Goal: Task Accomplishment & Management: Use online tool/utility

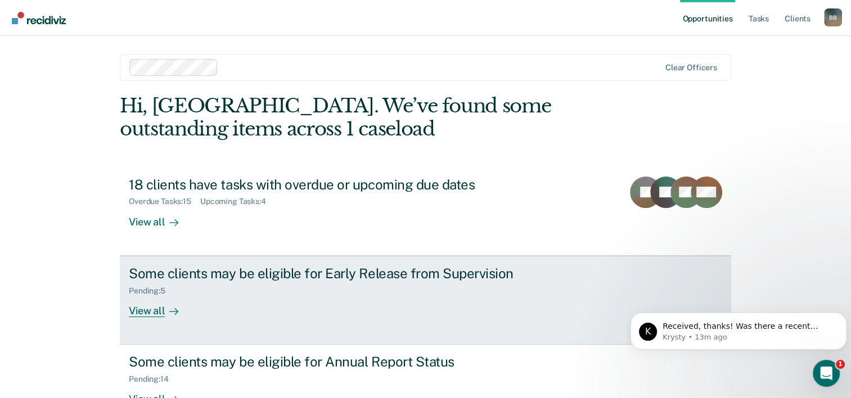
click at [286, 276] on div "Some clients may be eligible for Early Release from Supervision" at bounding box center [326, 274] width 395 height 16
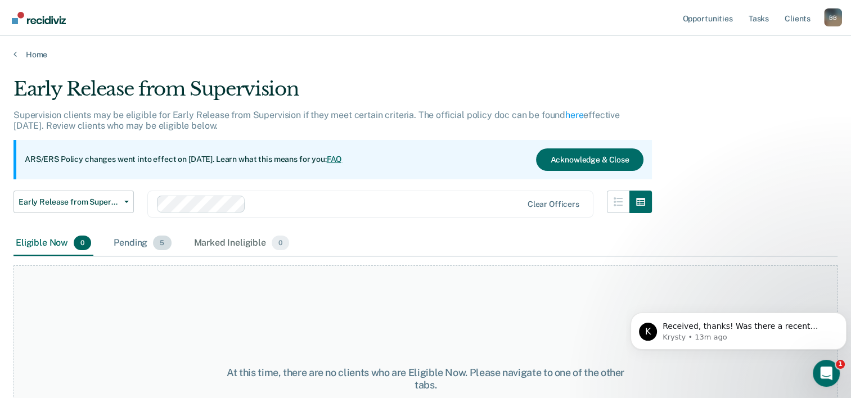
click at [133, 250] on div "Pending 5" at bounding box center [142, 243] width 62 height 25
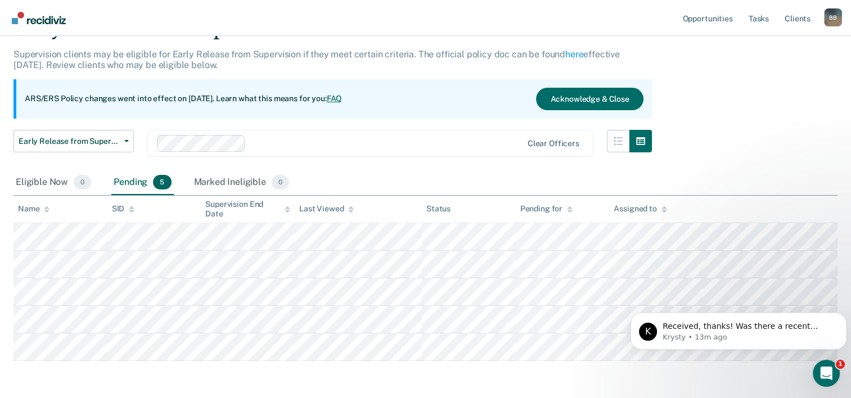
scroll to position [104, 0]
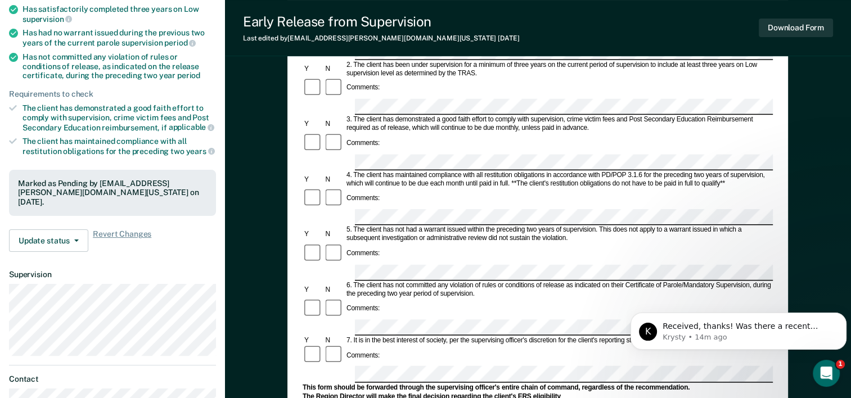
scroll to position [169, 0]
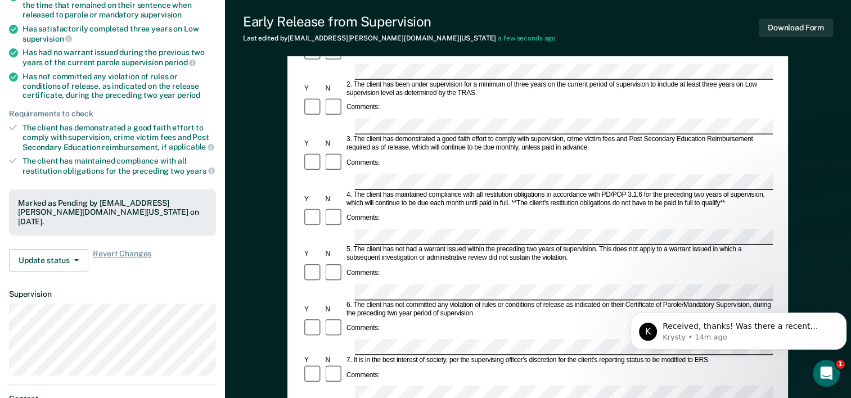
click at [266, 75] on div "Early Release from Supervision (ERS) Checklist, Recommendation, and Determinati…" at bounding box center [538, 283] width 626 height 764
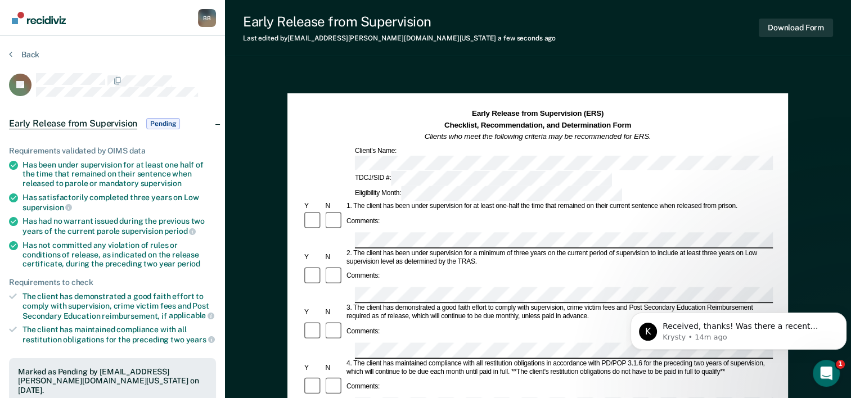
scroll to position [0, 0]
click at [793, 32] on button "Download Form" at bounding box center [796, 28] width 74 height 19
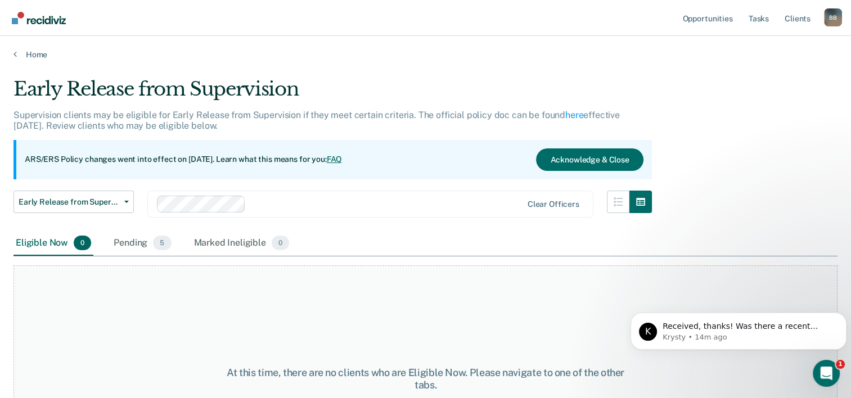
scroll to position [93, 0]
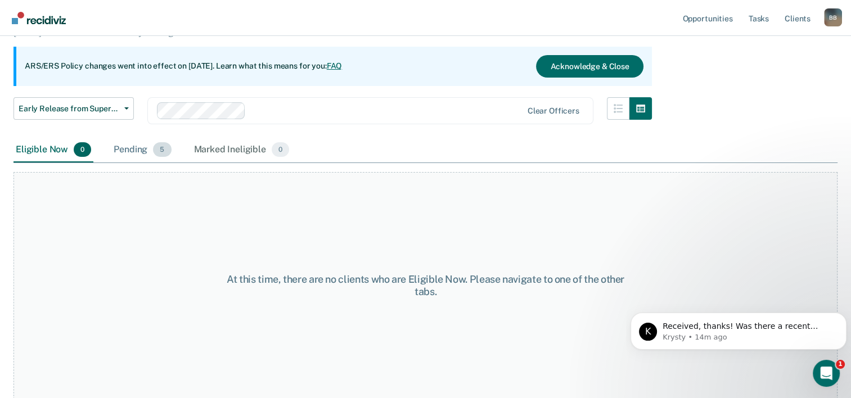
click at [156, 151] on span "5" at bounding box center [162, 149] width 18 height 15
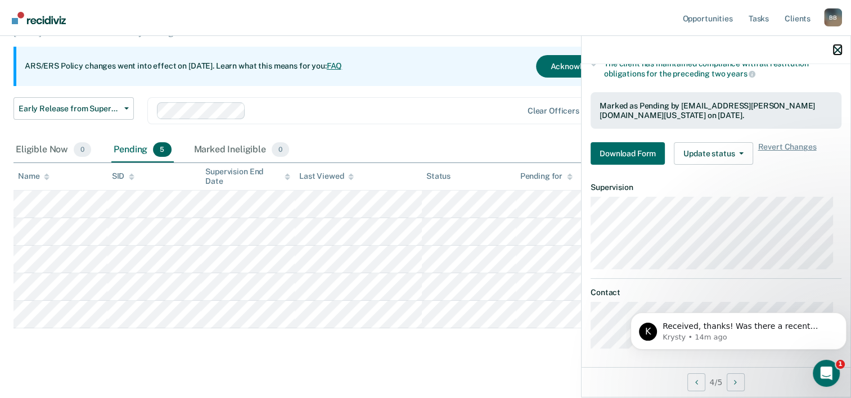
click at [838, 48] on icon "button" at bounding box center [838, 50] width 8 height 8
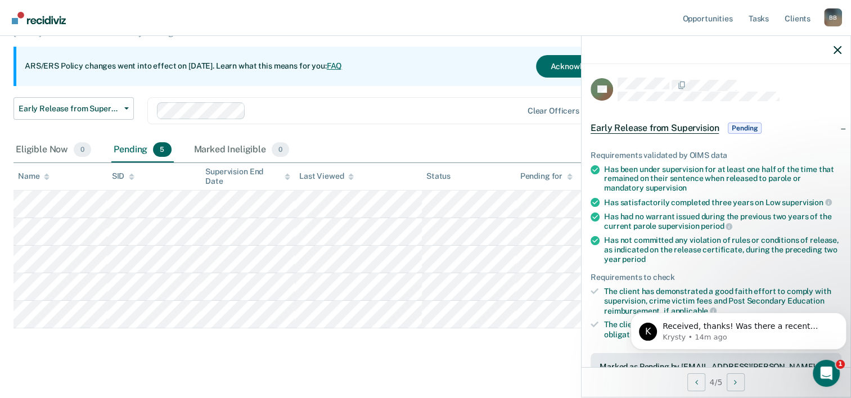
click at [647, 124] on span "Early Release from Supervision" at bounding box center [655, 128] width 128 height 11
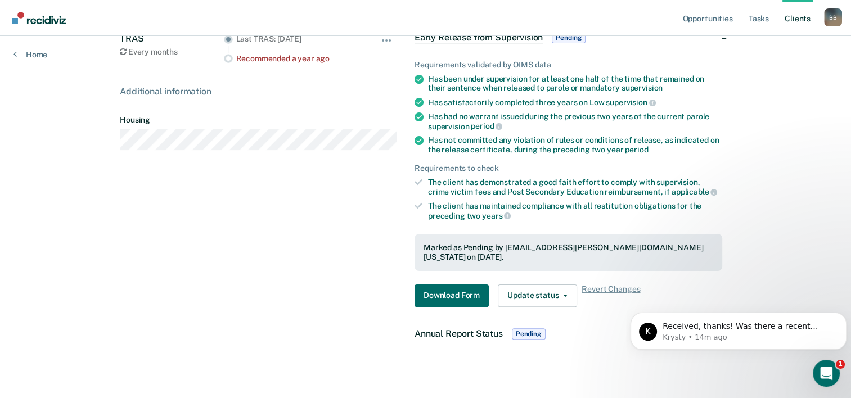
scroll to position [230, 0]
click at [439, 284] on button "Download Form" at bounding box center [452, 295] width 74 height 23
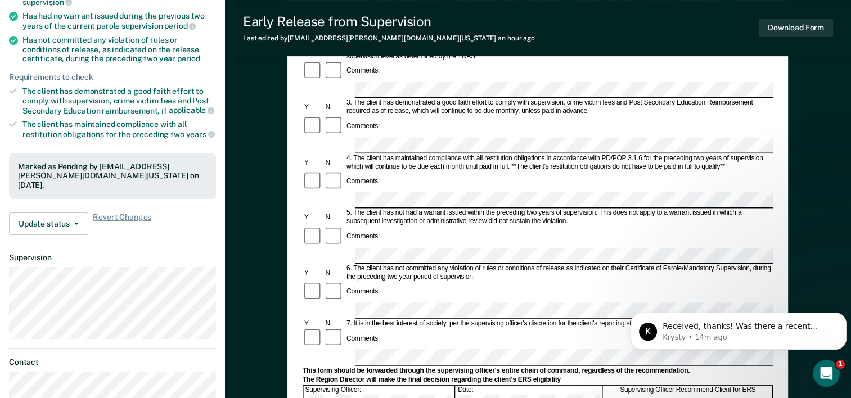
scroll to position [225, 0]
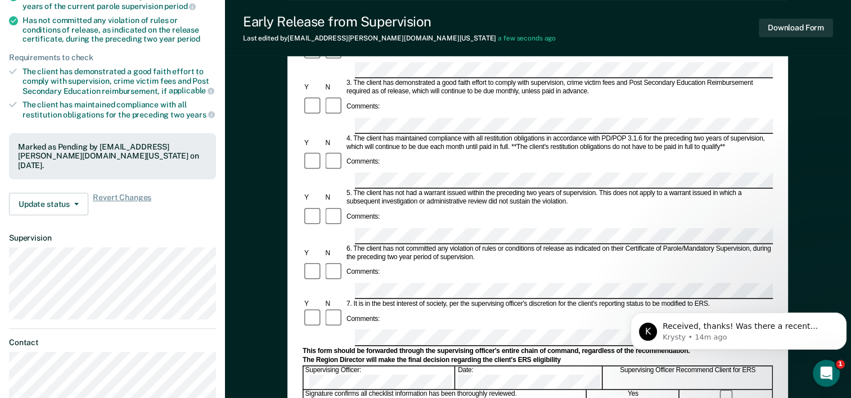
click at [799, 248] on div "Early Release from Supervision (ERS) Checklist, Recommendation, and Determinati…" at bounding box center [538, 227] width 626 height 764
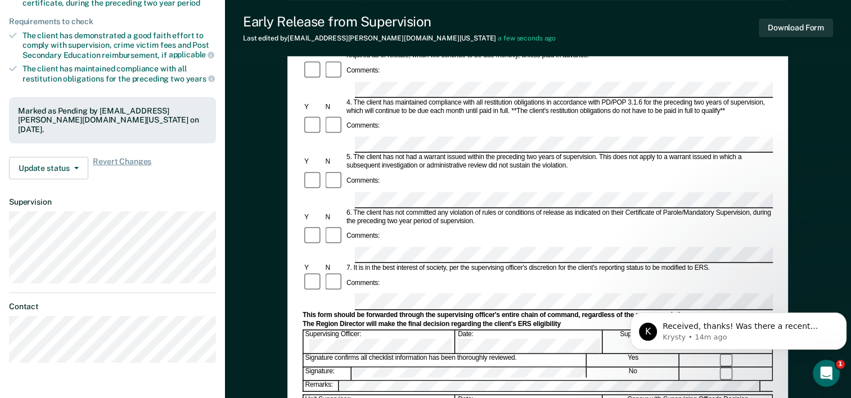
scroll to position [281, 0]
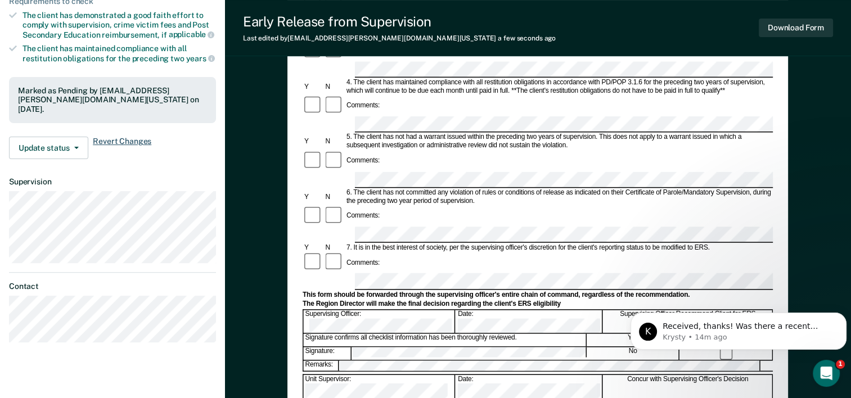
click at [110, 138] on span "Revert Changes" at bounding box center [122, 148] width 59 height 23
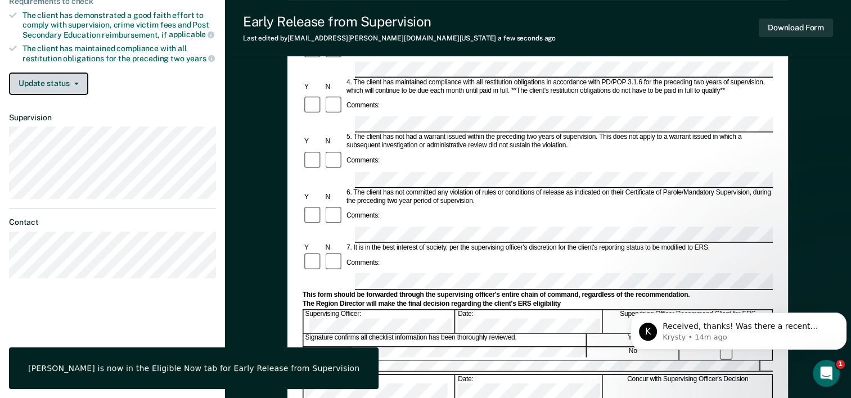
click at [69, 84] on button "Update status" at bounding box center [48, 84] width 79 height 23
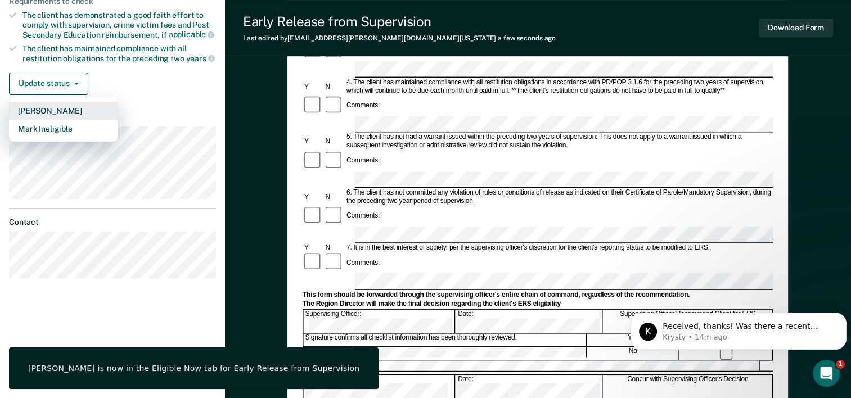
click at [75, 107] on button "[PERSON_NAME]" at bounding box center [63, 111] width 109 height 18
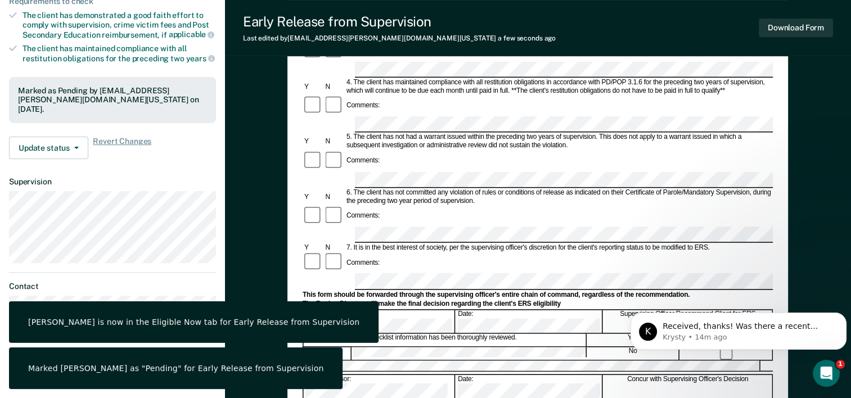
click at [252, 204] on div "Early Release from Supervision (ERS) Checklist, Recommendation, and Determinati…" at bounding box center [538, 170] width 626 height 764
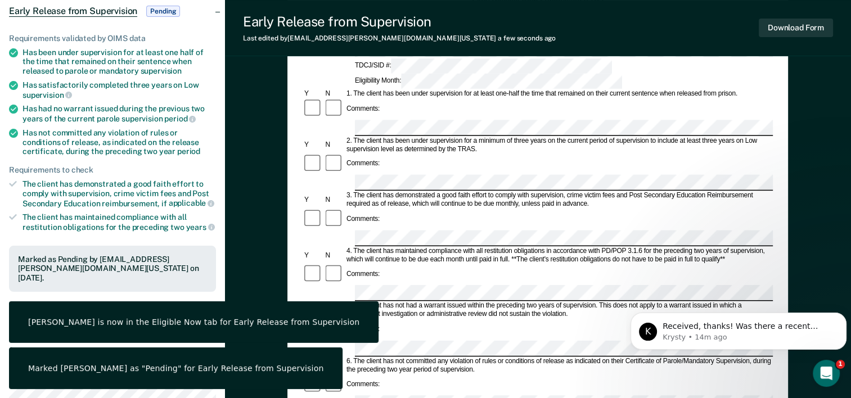
scroll to position [0, 0]
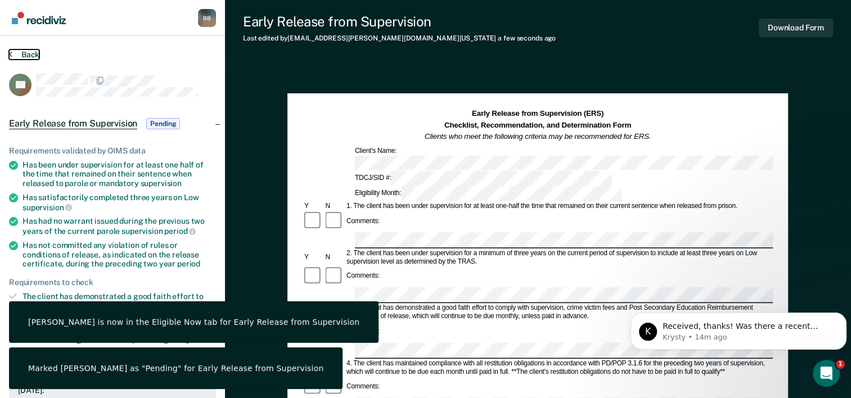
click at [29, 50] on button "Back" at bounding box center [24, 55] width 30 height 10
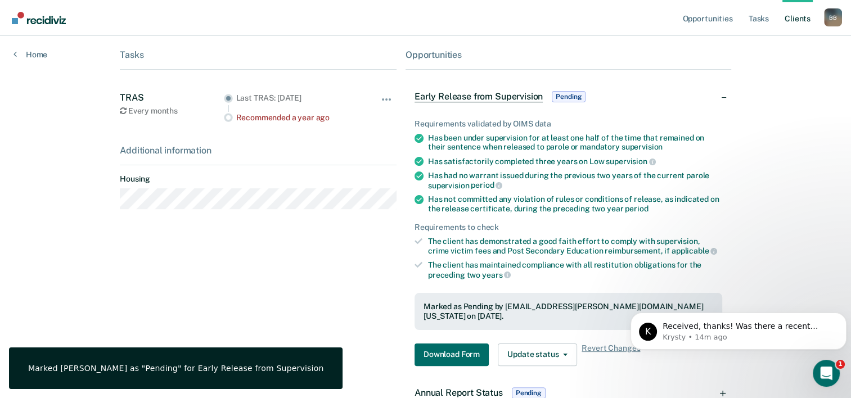
scroll to position [61, 0]
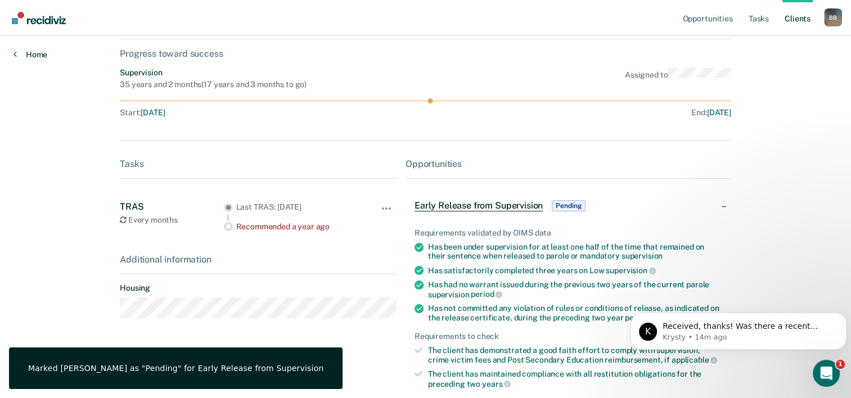
click at [34, 54] on link "Home" at bounding box center [31, 55] width 34 height 10
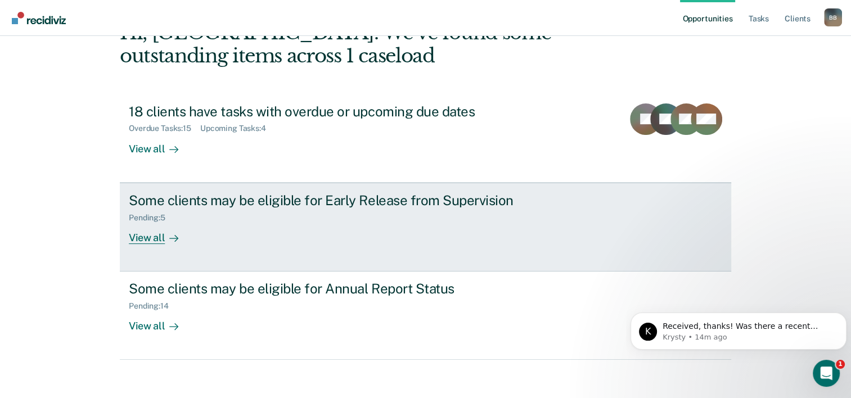
scroll to position [79, 0]
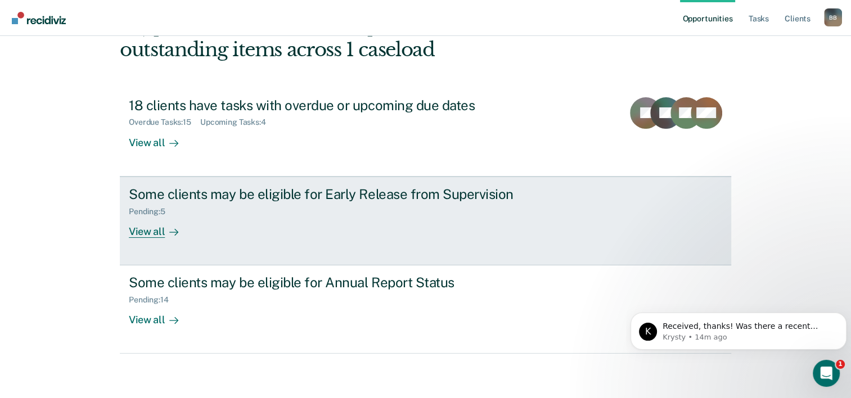
click at [231, 208] on div "Pending : 5" at bounding box center [326, 210] width 395 height 14
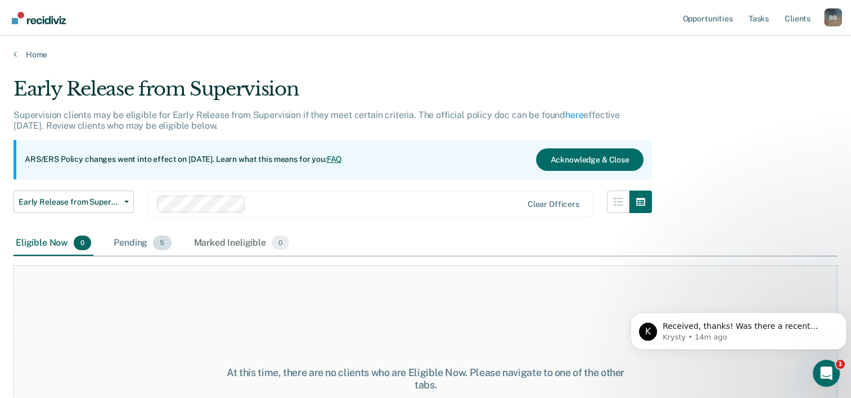
click at [149, 247] on div "Pending 5" at bounding box center [142, 243] width 62 height 25
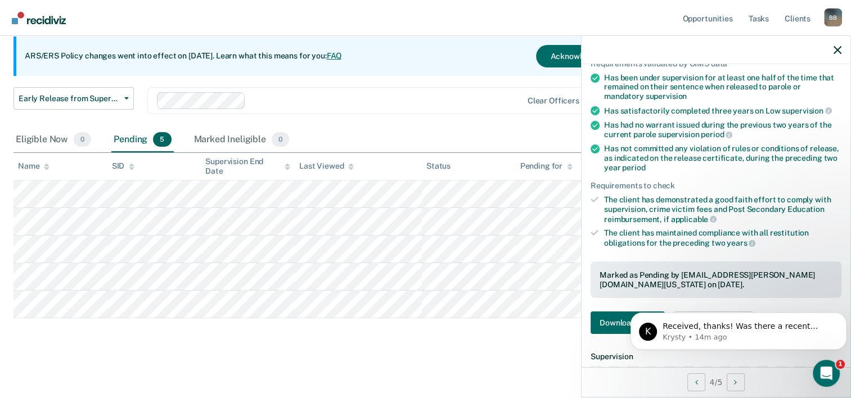
scroll to position [225, 0]
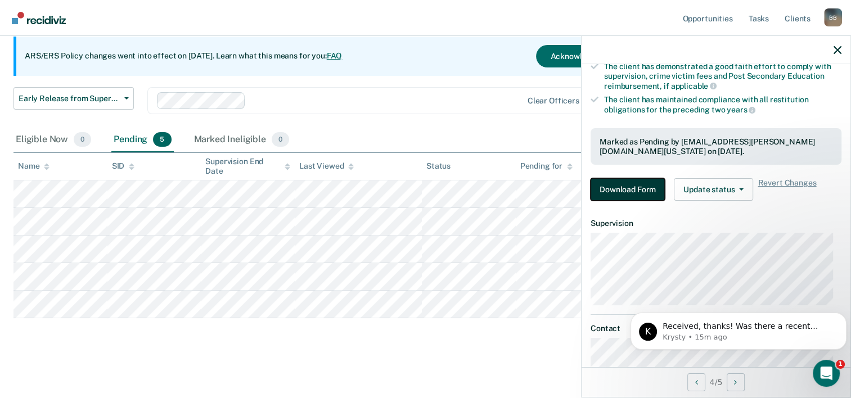
click at [635, 187] on button "Download Form" at bounding box center [628, 189] width 74 height 23
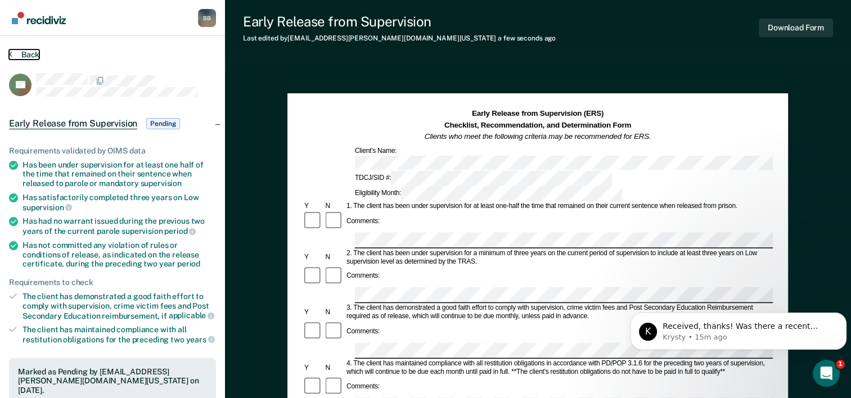
click at [18, 53] on button "Back" at bounding box center [24, 55] width 30 height 10
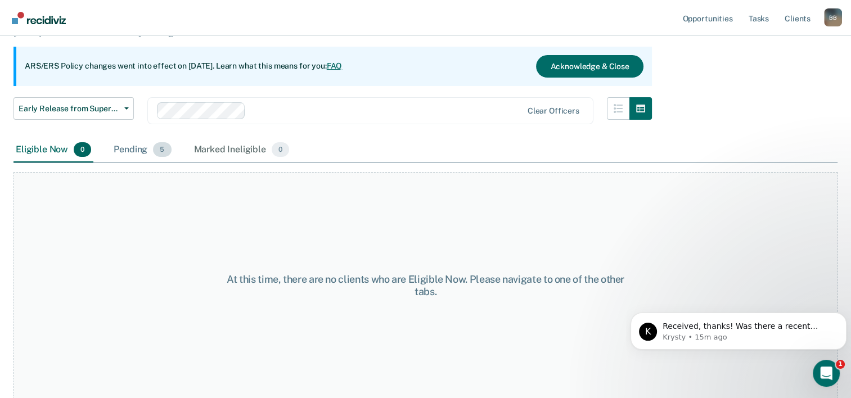
click at [135, 147] on div "Pending 5" at bounding box center [142, 150] width 62 height 25
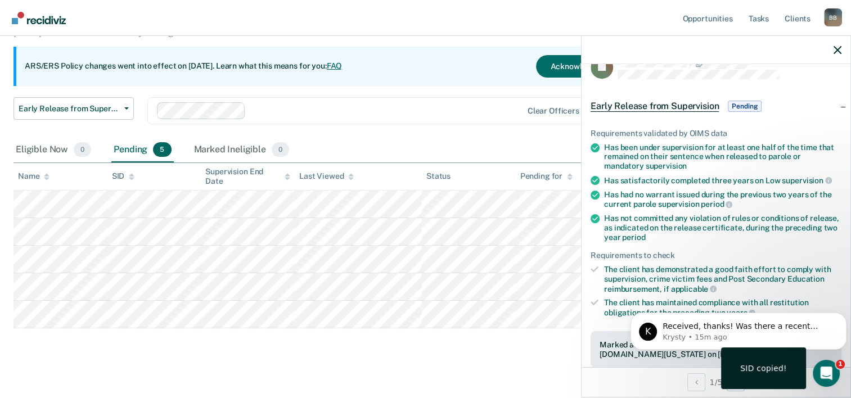
scroll to position [169, 0]
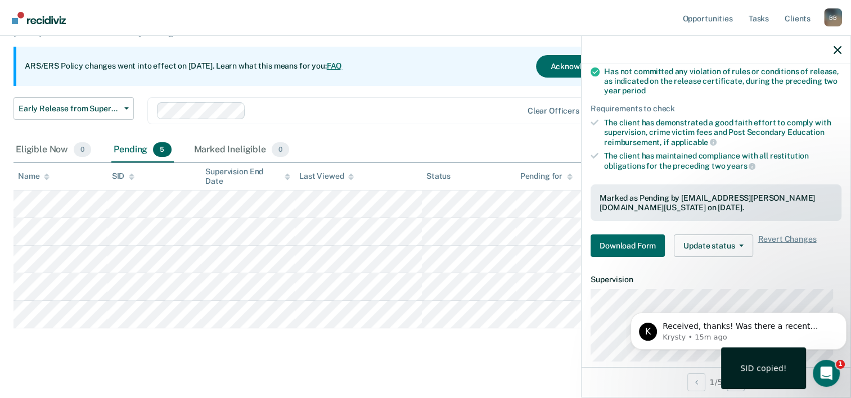
drag, startPoint x: 516, startPoint y: 124, endPoint x: 521, endPoint y: 133, distance: 9.6
click at [515, 126] on div "Early Release from Supervision Early Release from Supervision Annual Report Sta…" at bounding box center [333, 117] width 638 height 41
click at [638, 237] on button "Download Form" at bounding box center [628, 246] width 74 height 23
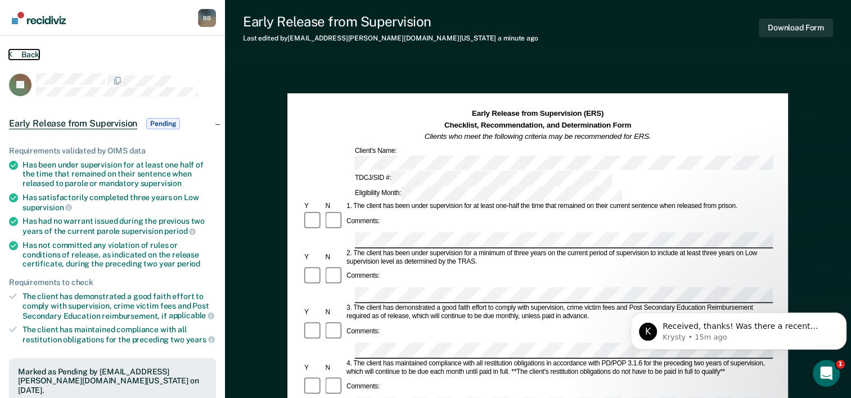
click at [29, 56] on button "Back" at bounding box center [24, 55] width 30 height 10
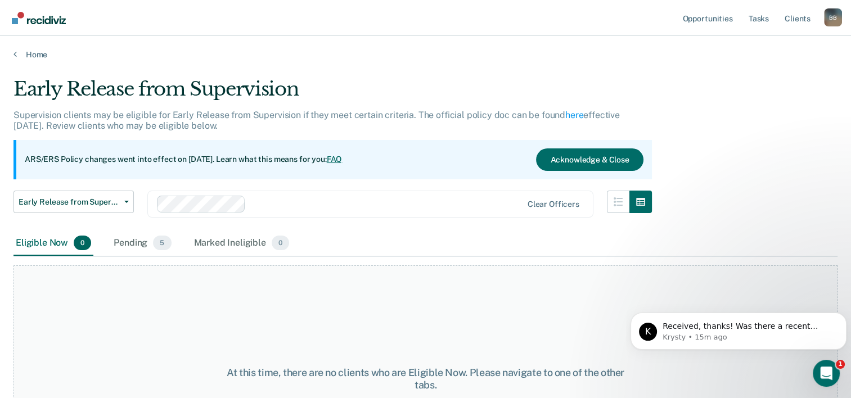
scroll to position [93, 0]
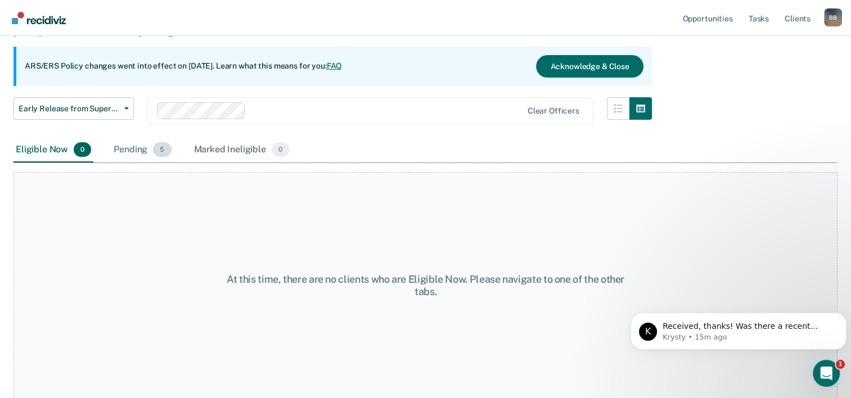
click at [146, 153] on div "Pending 5" at bounding box center [142, 150] width 62 height 25
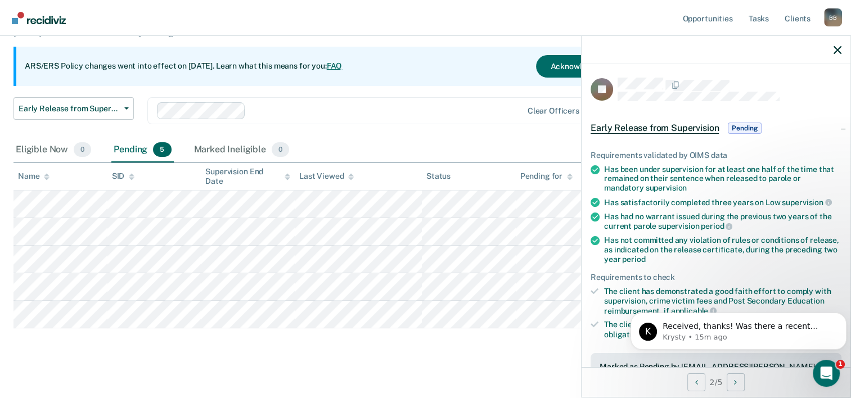
click at [627, 125] on span "Early Release from Supervision" at bounding box center [655, 128] width 128 height 11
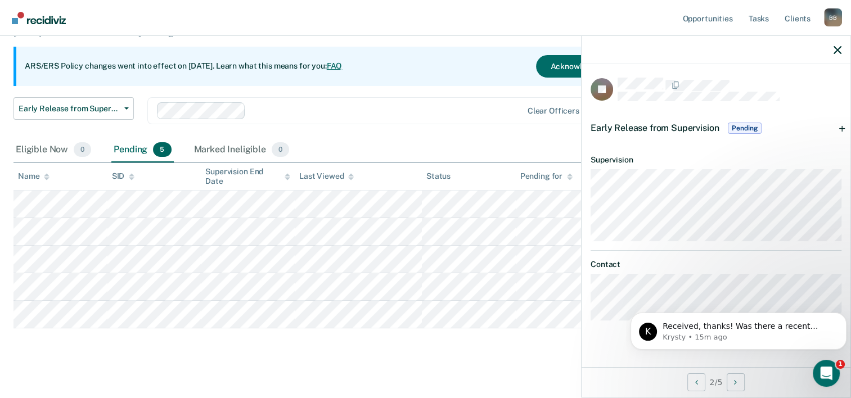
click at [645, 128] on span "Early Release from Supervision" at bounding box center [655, 128] width 128 height 11
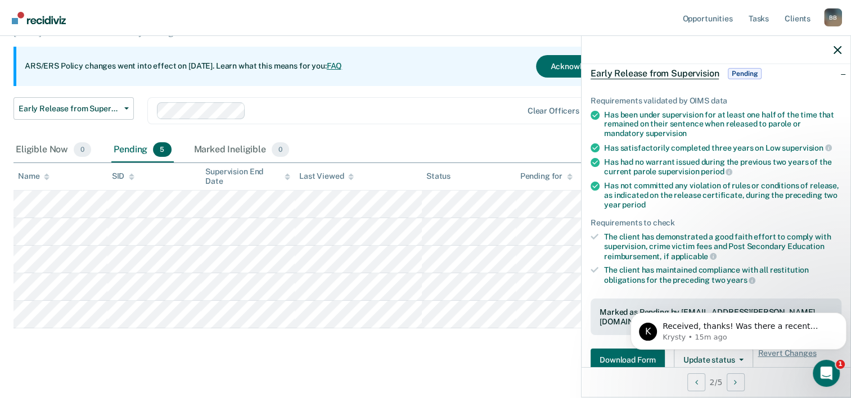
scroll to position [261, 0]
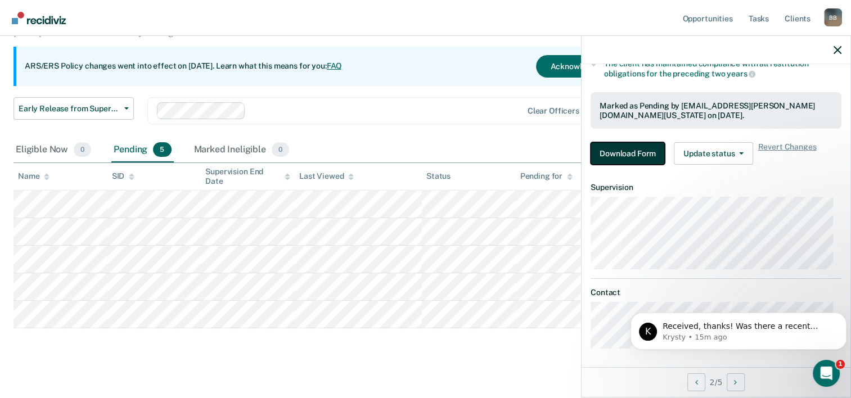
click at [634, 142] on button "Download Form" at bounding box center [628, 153] width 74 height 23
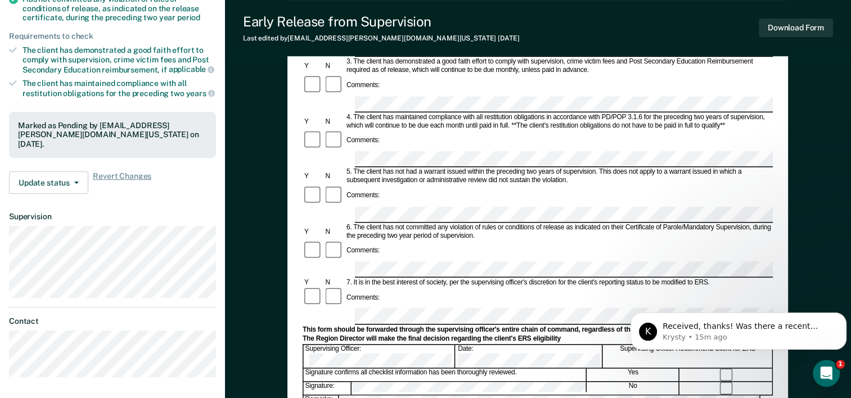
scroll to position [281, 0]
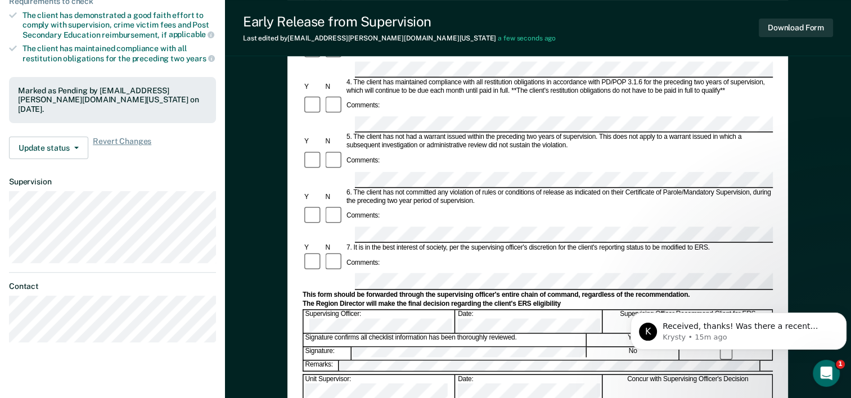
click at [262, 89] on div "Early Release from Supervision (ERS) Checklist, Recommendation, and Determinati…" at bounding box center [538, 170] width 626 height 764
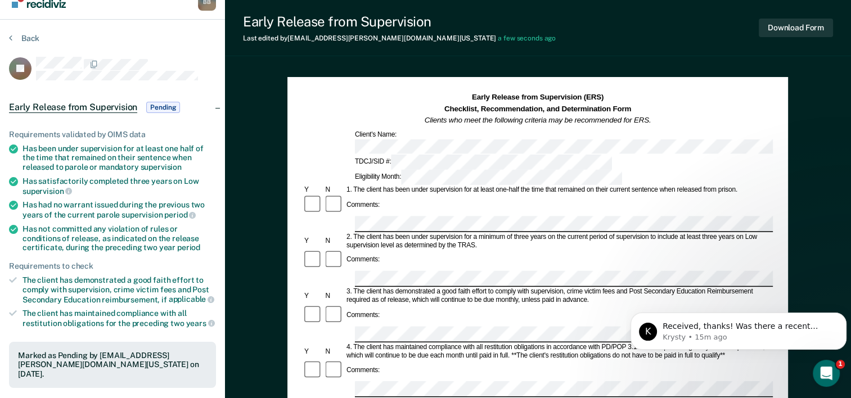
scroll to position [0, 0]
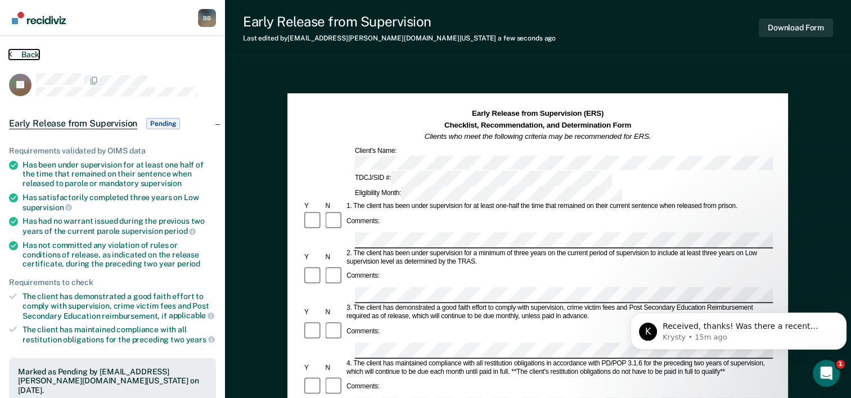
click at [32, 52] on button "Back" at bounding box center [24, 55] width 30 height 10
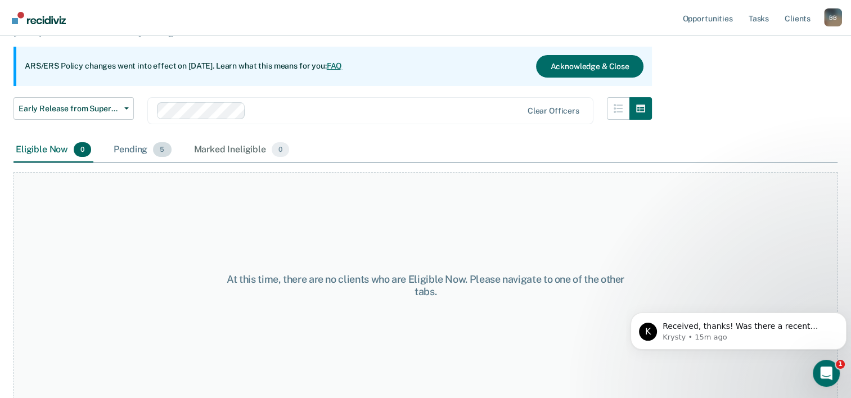
click at [148, 150] on div "Pending 5" at bounding box center [142, 150] width 62 height 25
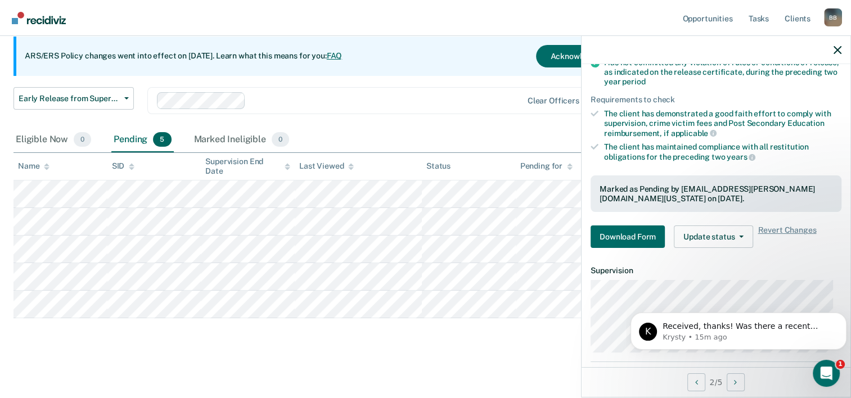
scroll to position [261, 0]
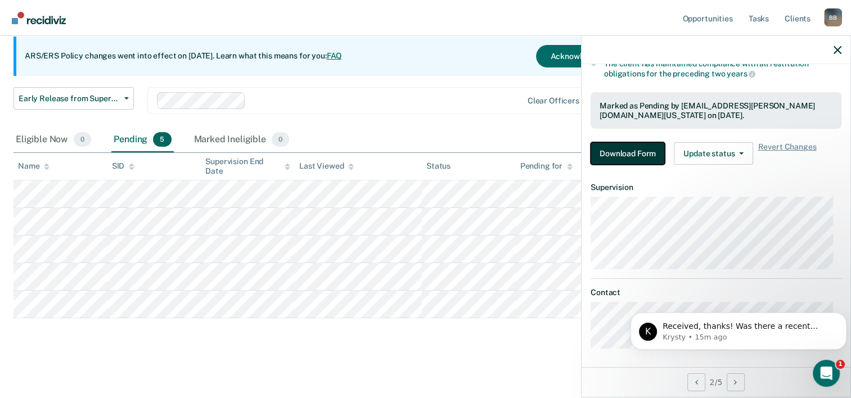
click at [626, 152] on button "Download Form" at bounding box center [628, 153] width 74 height 23
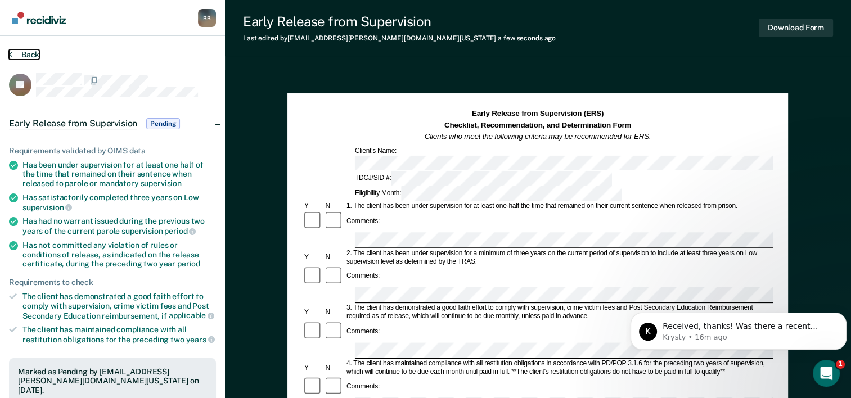
click at [28, 54] on button "Back" at bounding box center [24, 55] width 30 height 10
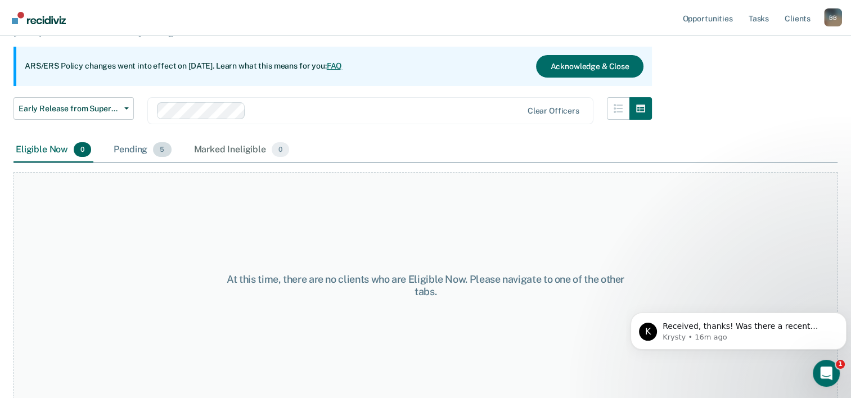
click at [131, 141] on div "Pending 5" at bounding box center [142, 150] width 62 height 25
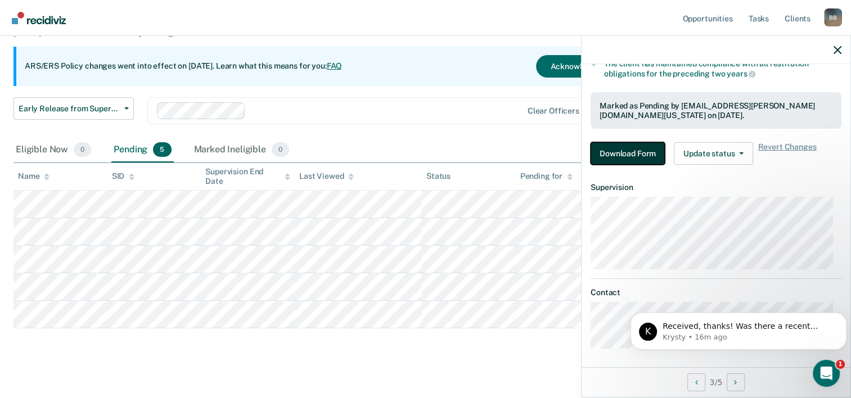
click at [636, 147] on button "Download Form" at bounding box center [628, 153] width 74 height 23
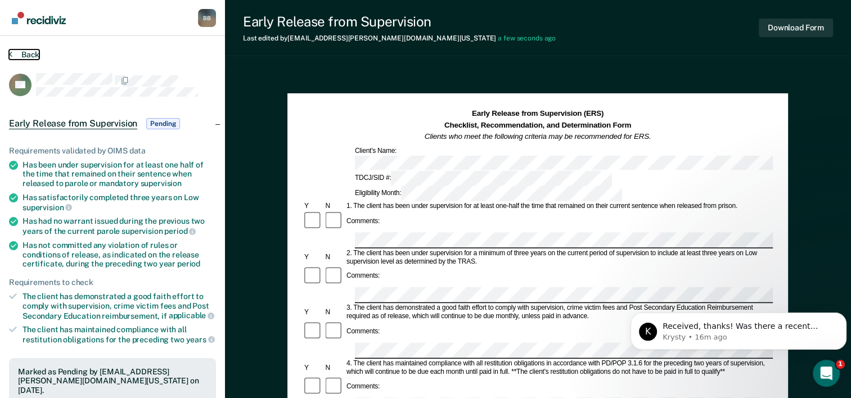
click at [32, 52] on button "Back" at bounding box center [24, 55] width 30 height 10
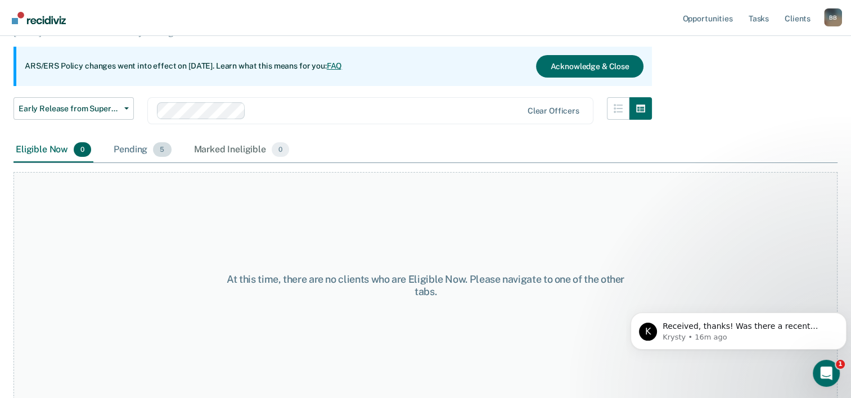
click at [120, 151] on div "Pending 5" at bounding box center [142, 150] width 62 height 25
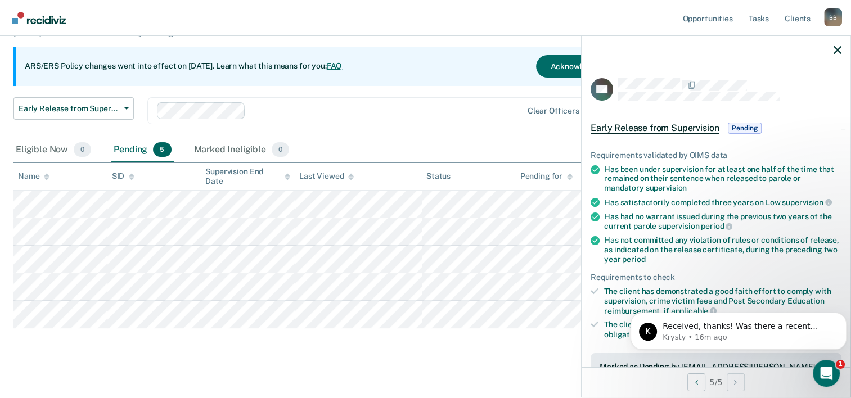
scroll to position [261, 0]
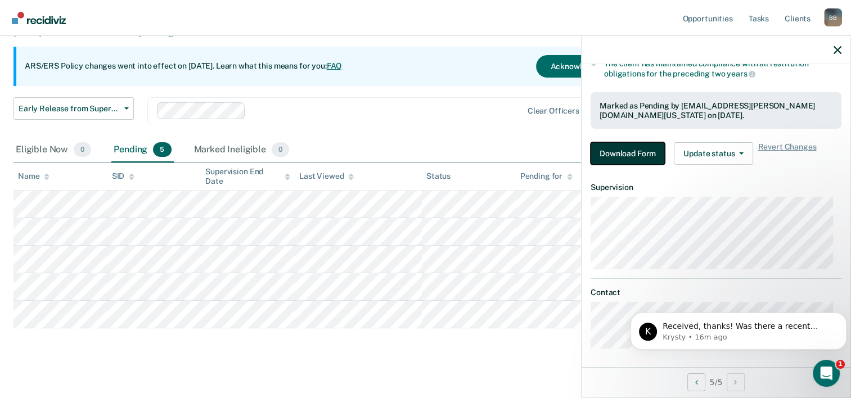
click at [632, 149] on button "Download Form" at bounding box center [628, 153] width 74 height 23
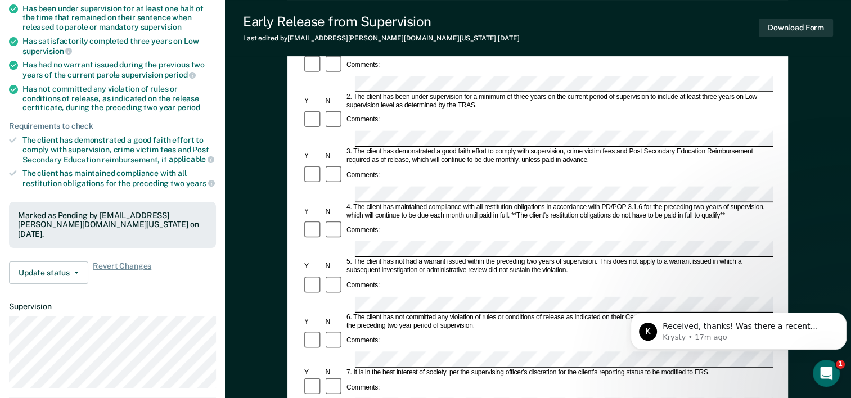
scroll to position [169, 0]
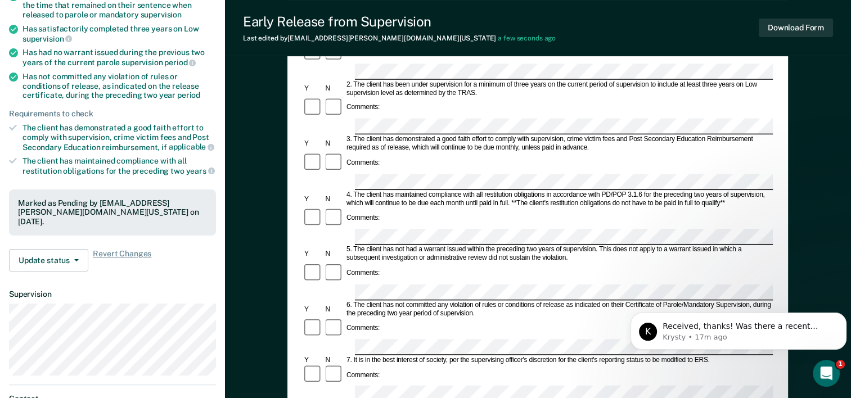
click at [248, 98] on div "Early Release from Supervision (ERS) Checklist, Recommendation, and Determinati…" at bounding box center [538, 283] width 626 height 764
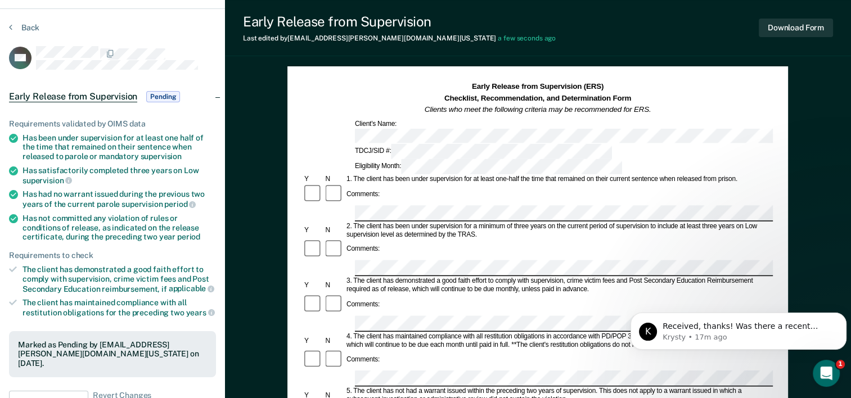
scroll to position [0, 0]
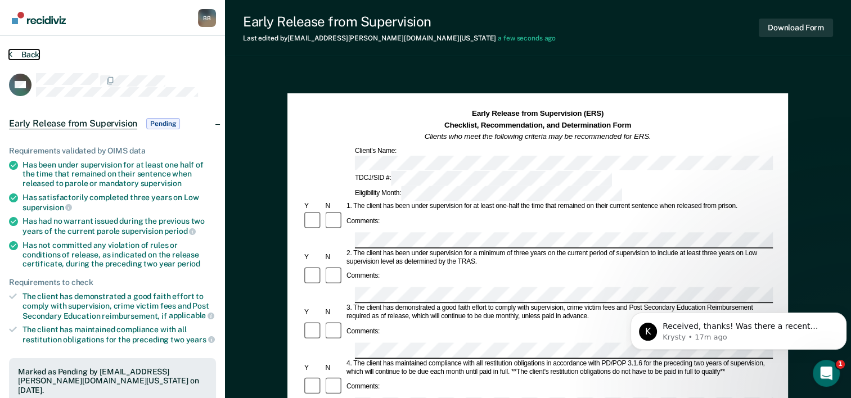
click at [20, 53] on button "Back" at bounding box center [24, 55] width 30 height 10
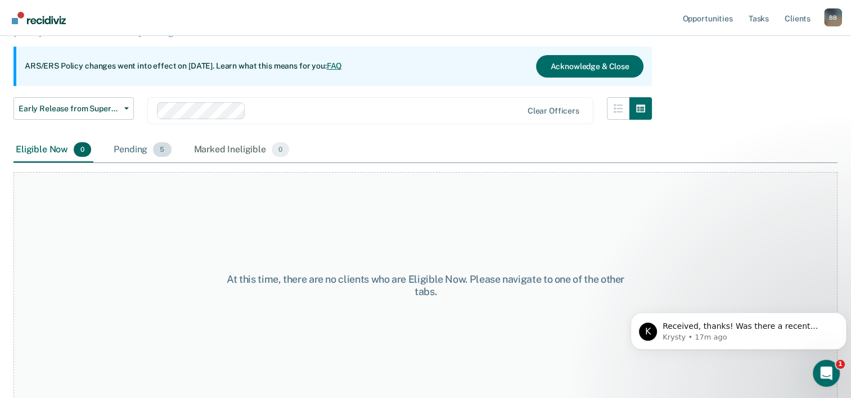
click at [137, 149] on div "Pending 5" at bounding box center [142, 150] width 62 height 25
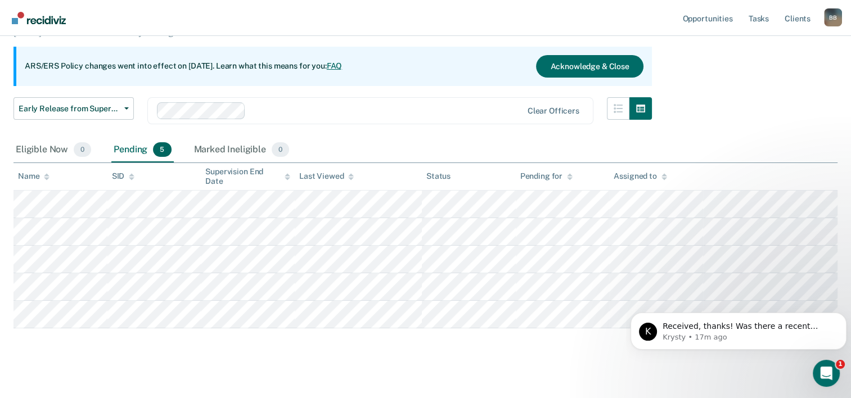
scroll to position [104, 0]
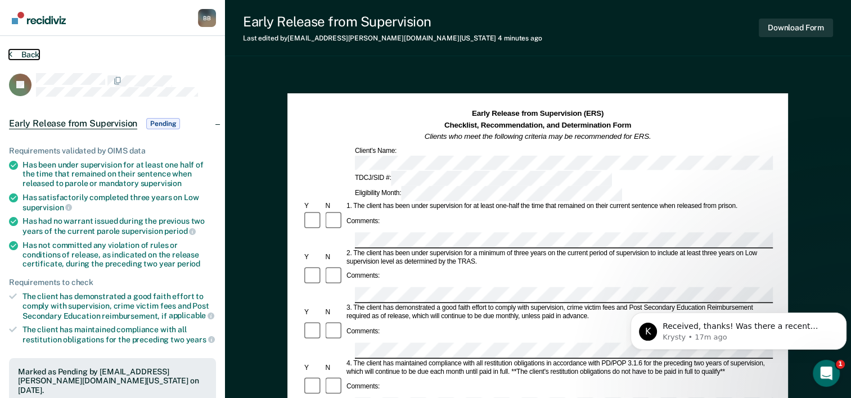
click at [29, 56] on button "Back" at bounding box center [24, 55] width 30 height 10
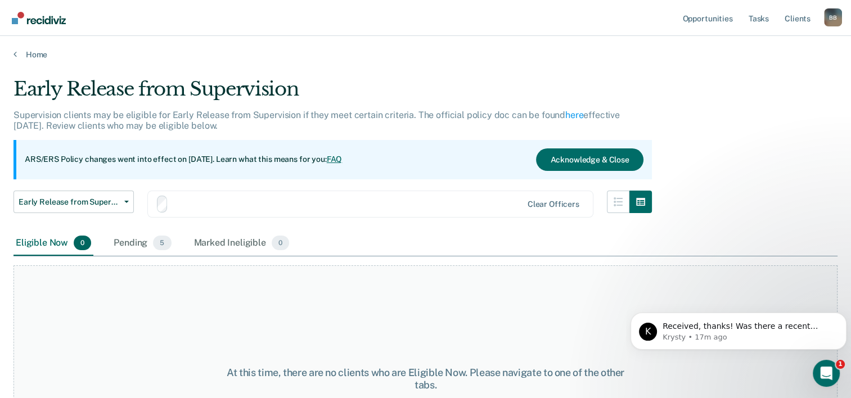
scroll to position [93, 0]
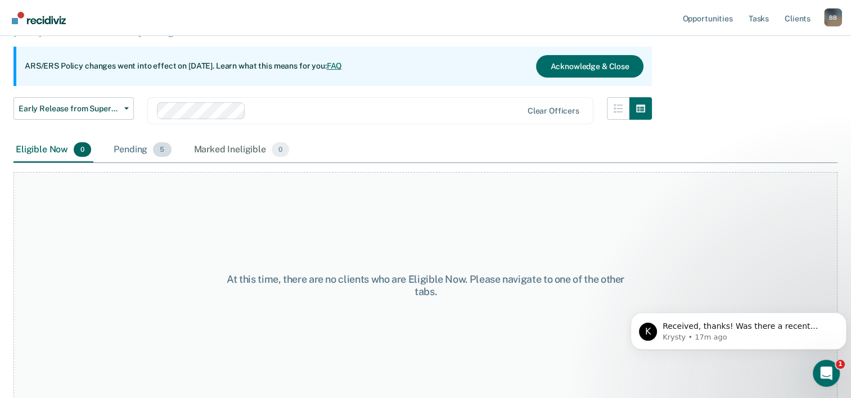
click at [146, 146] on div "Pending 5" at bounding box center [142, 150] width 62 height 25
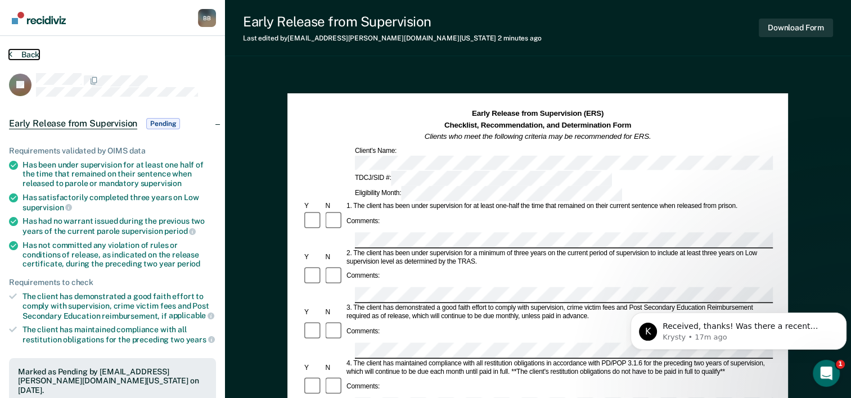
click at [32, 55] on button "Back" at bounding box center [24, 55] width 30 height 10
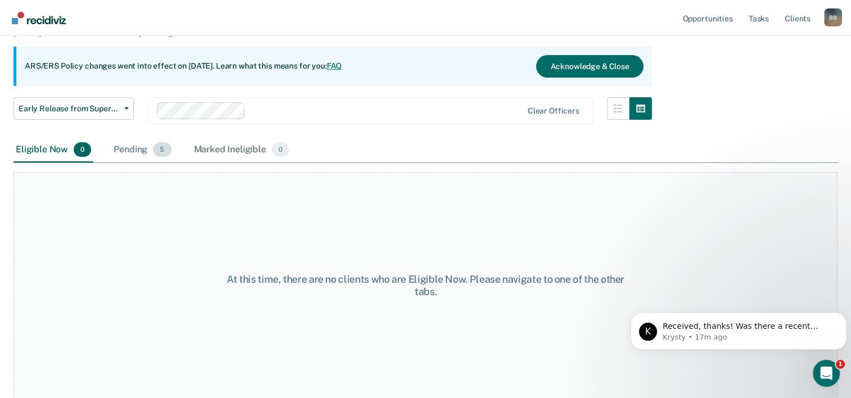
click at [149, 147] on div "Pending 5" at bounding box center [142, 150] width 62 height 25
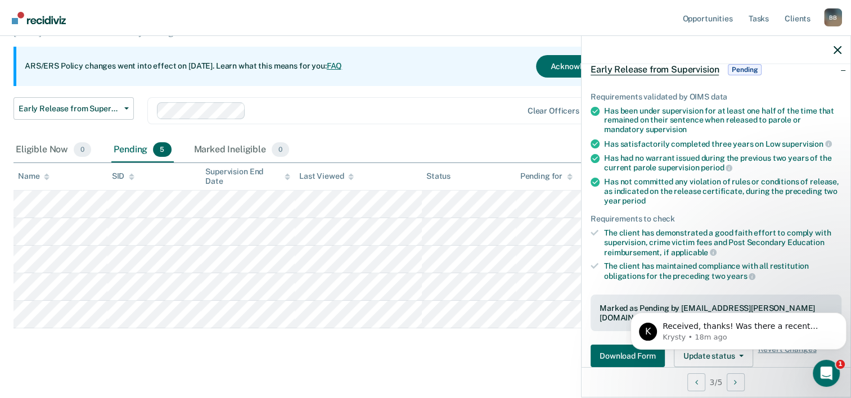
scroll to position [169, 0]
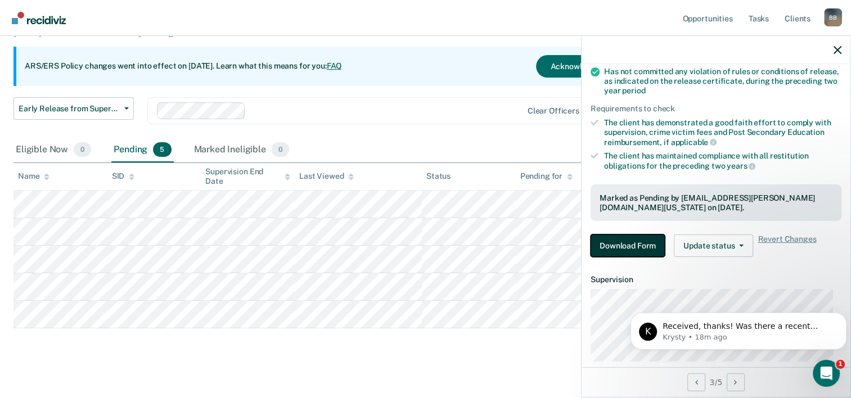
click at [645, 237] on button "Download Form" at bounding box center [628, 246] width 74 height 23
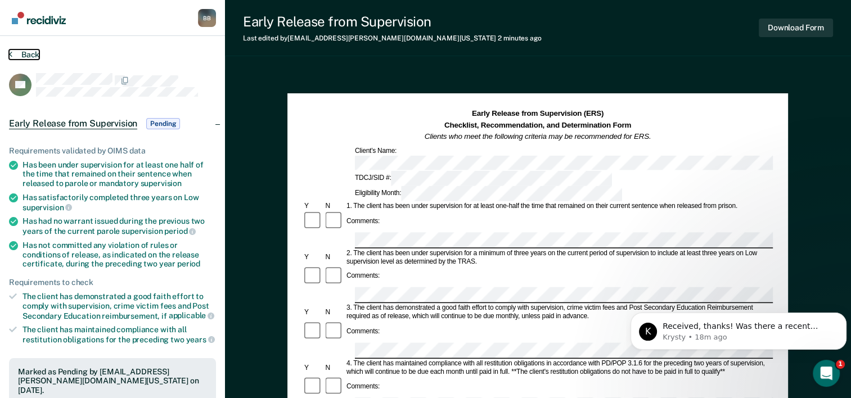
click at [28, 55] on button "Back" at bounding box center [24, 55] width 30 height 10
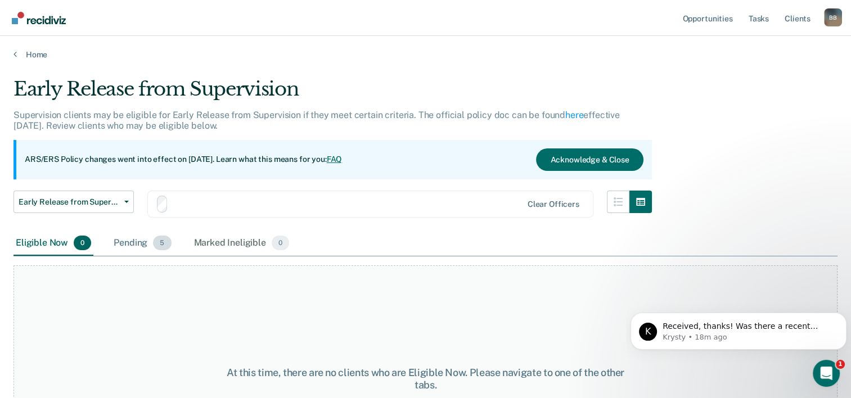
scroll to position [93, 0]
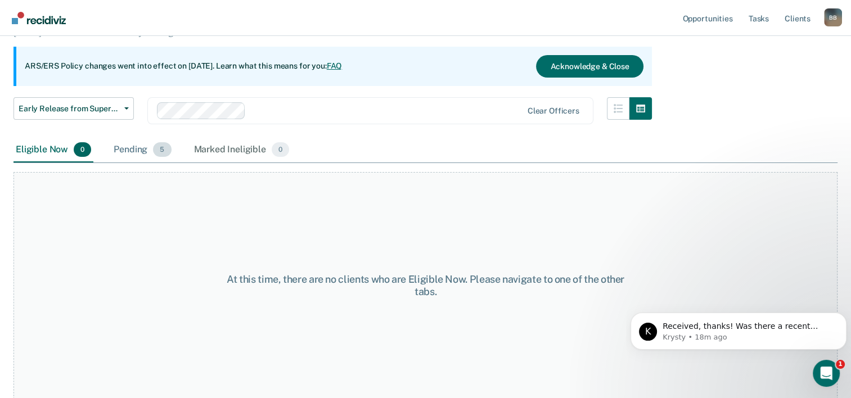
click at [129, 151] on div "Pending 5" at bounding box center [142, 150] width 62 height 25
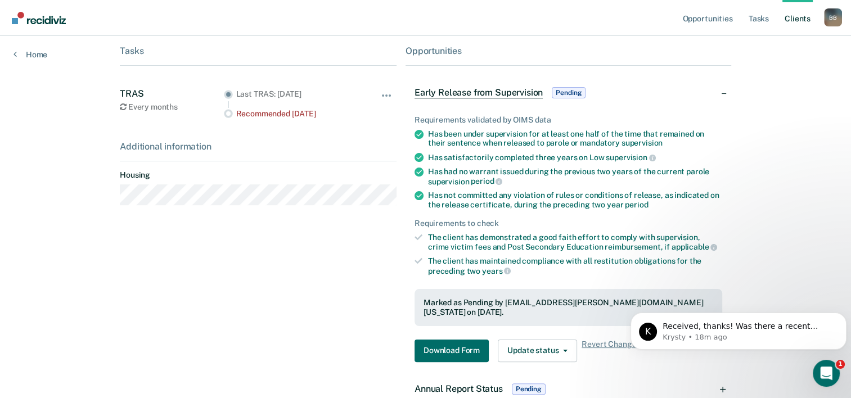
scroll to position [230, 0]
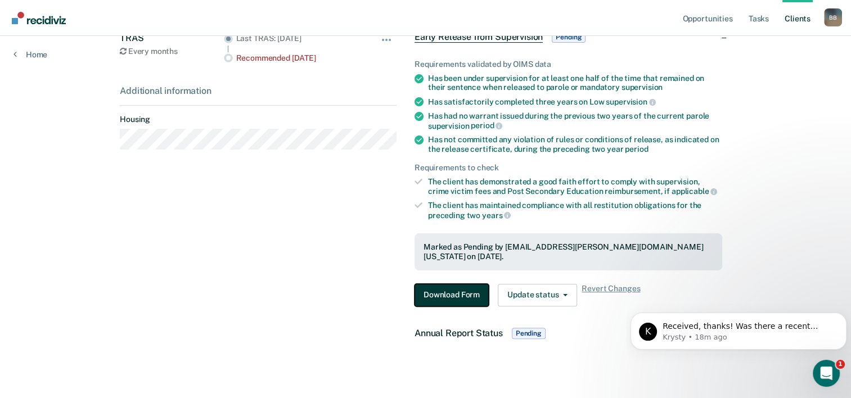
click at [453, 284] on button "Download Form" at bounding box center [452, 295] width 74 height 23
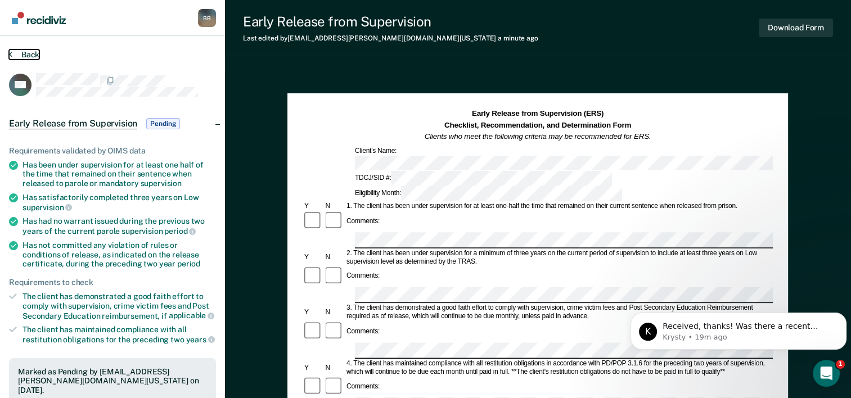
click at [28, 56] on button "Back" at bounding box center [24, 55] width 30 height 10
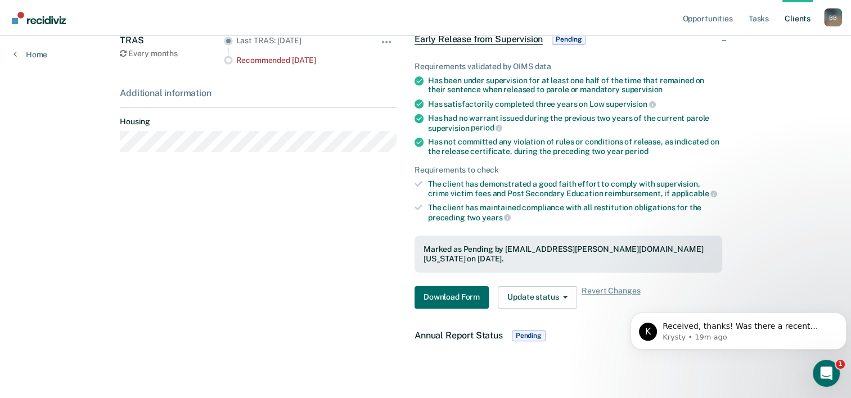
scroll to position [5, 0]
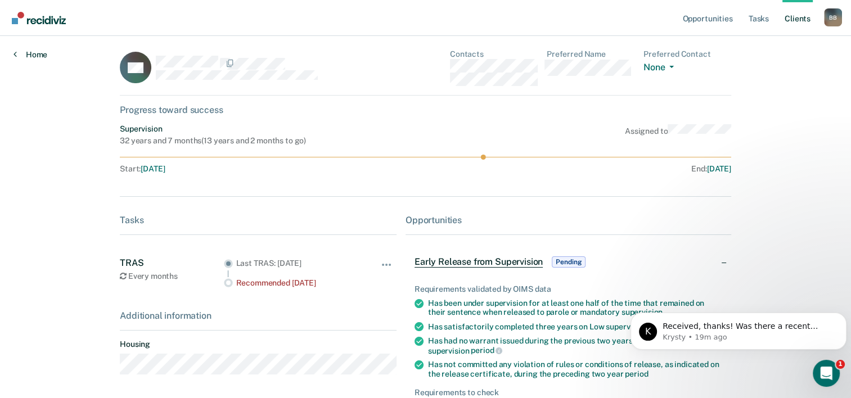
click at [38, 56] on link "Home" at bounding box center [31, 55] width 34 height 10
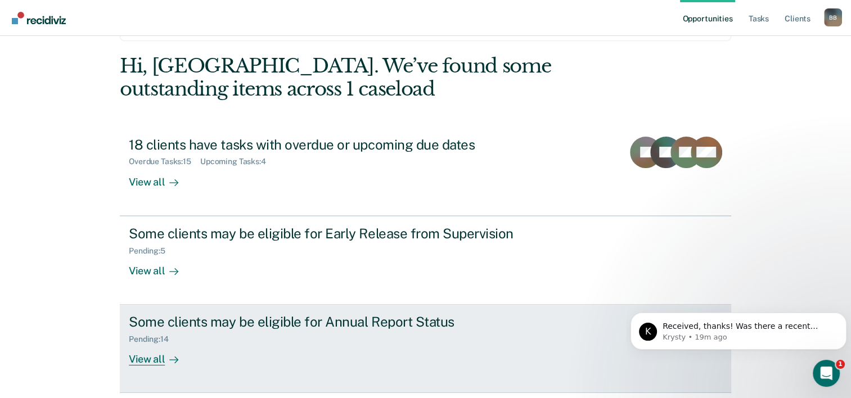
scroll to position [79, 0]
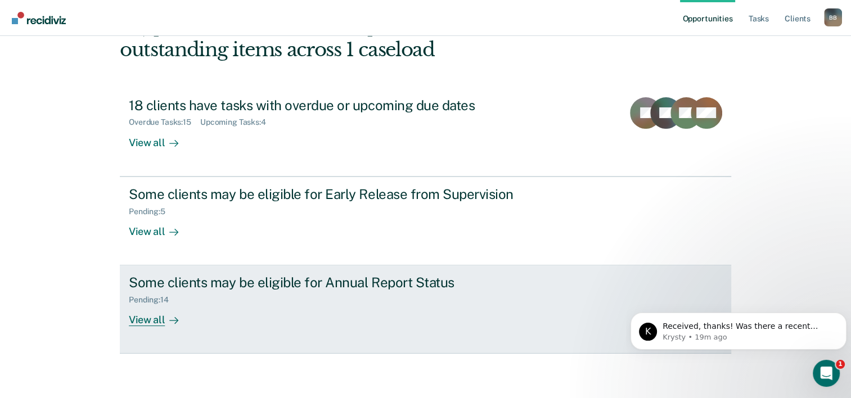
click at [230, 285] on div "Some clients may be eligible for Annual Report Status" at bounding box center [326, 283] width 395 height 16
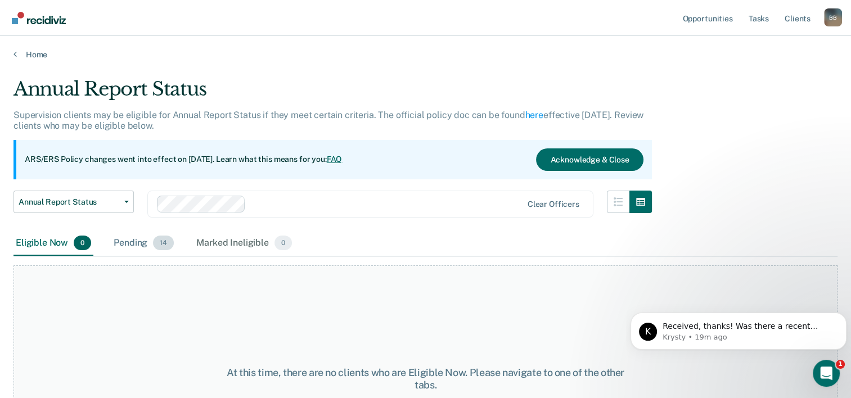
click at [130, 238] on div "Pending 14" at bounding box center [143, 243] width 65 height 25
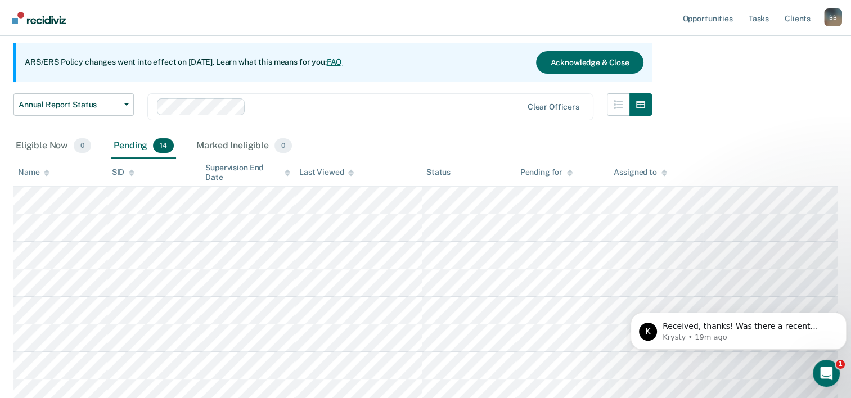
scroll to position [169, 0]
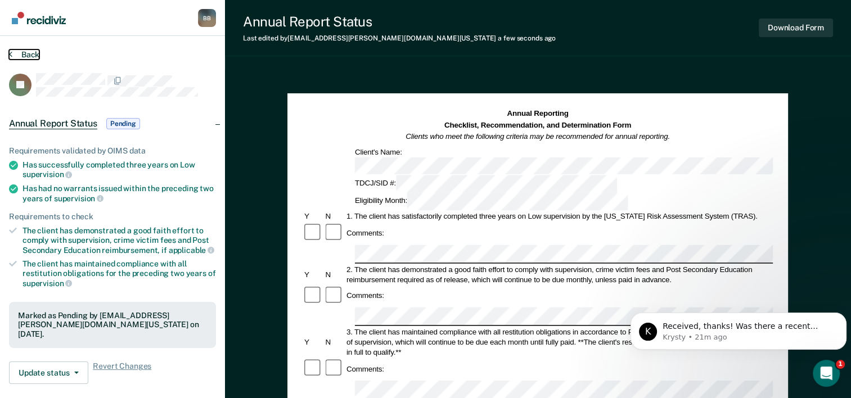
click at [24, 52] on button "Back" at bounding box center [24, 55] width 30 height 10
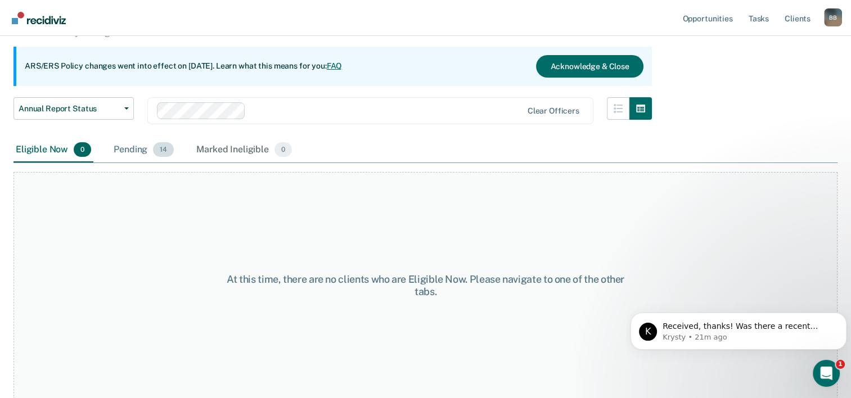
click at [143, 150] on div "Pending 14" at bounding box center [143, 150] width 65 height 25
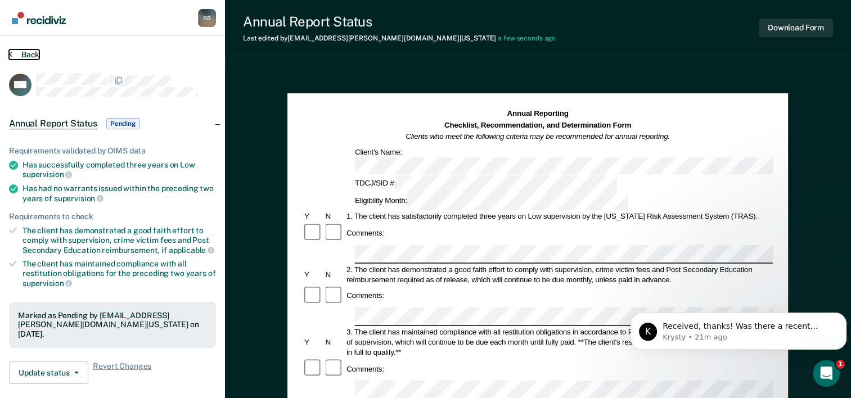
click at [34, 50] on button "Back" at bounding box center [24, 55] width 30 height 10
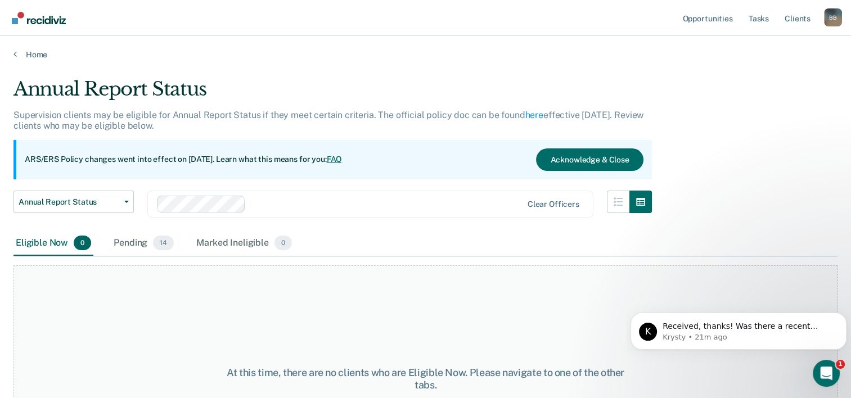
scroll to position [93, 0]
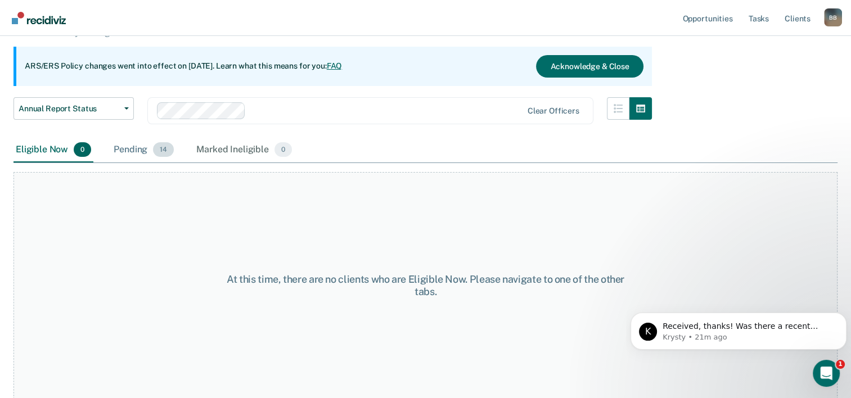
click at [159, 146] on span "14" at bounding box center [163, 149] width 21 height 15
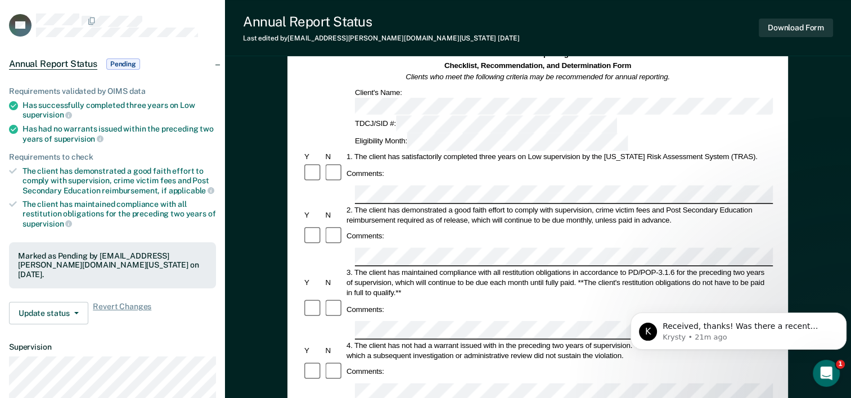
scroll to position [56, 0]
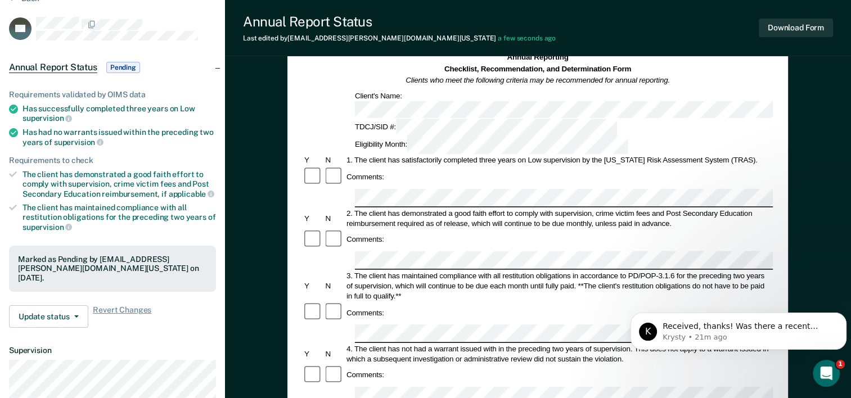
click at [79, 64] on span "Annual Report Status" at bounding box center [53, 67] width 88 height 11
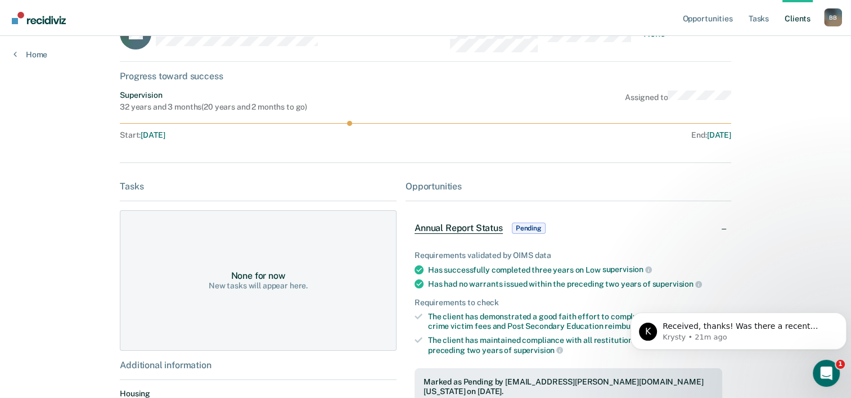
scroll to position [56, 0]
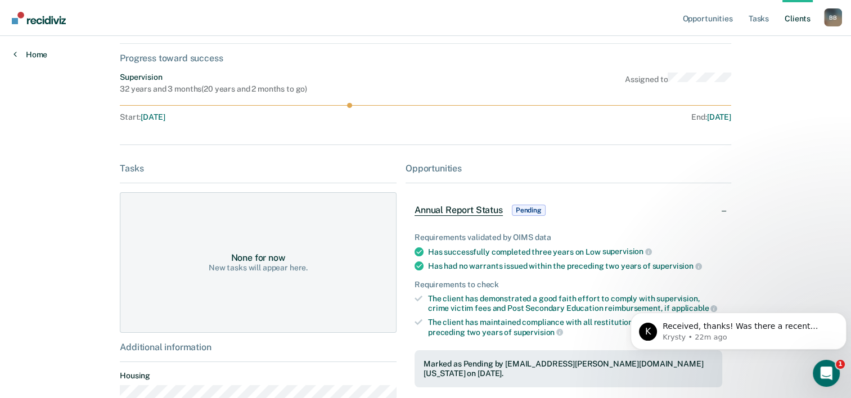
click at [39, 54] on link "Home" at bounding box center [31, 55] width 34 height 10
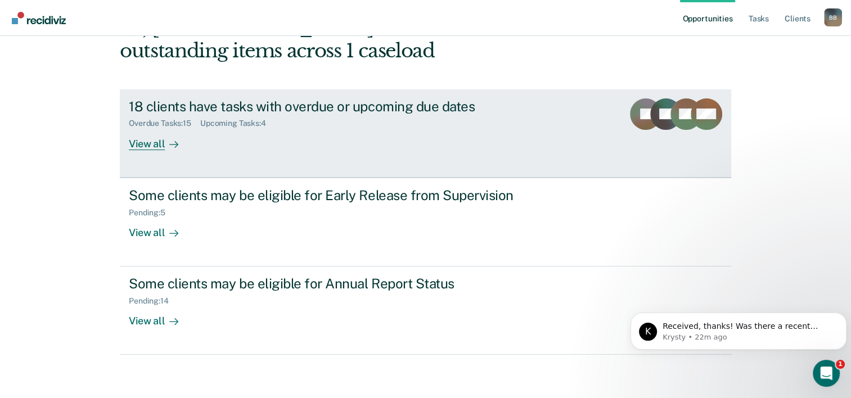
scroll to position [79, 0]
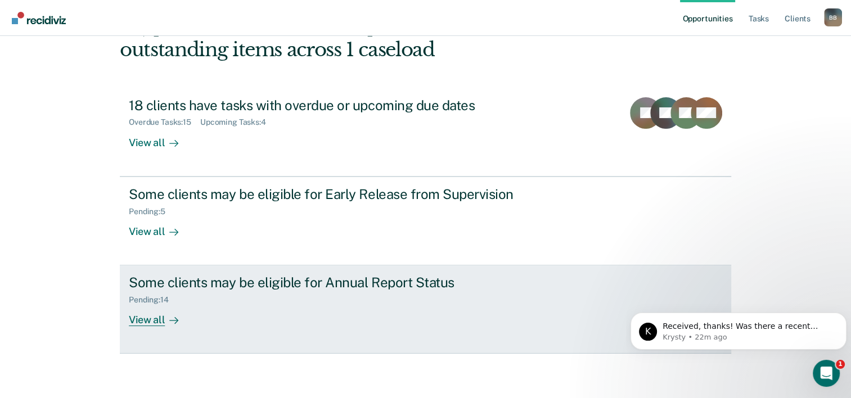
click at [281, 290] on div "Some clients may be eligible for Annual Report Status" at bounding box center [326, 283] width 395 height 16
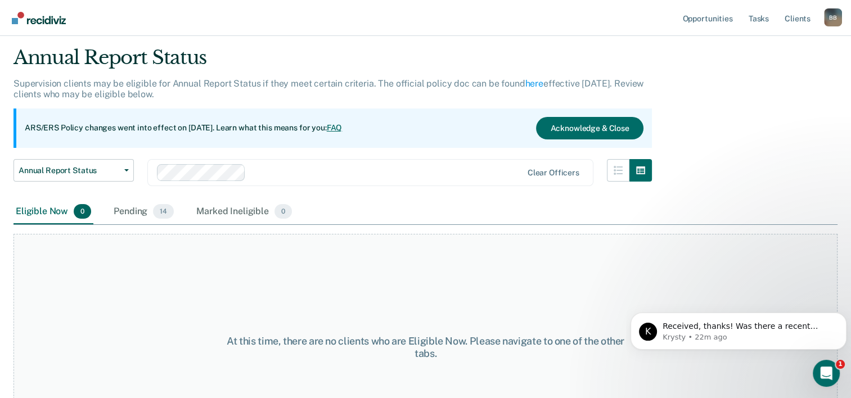
scroll to position [56, 0]
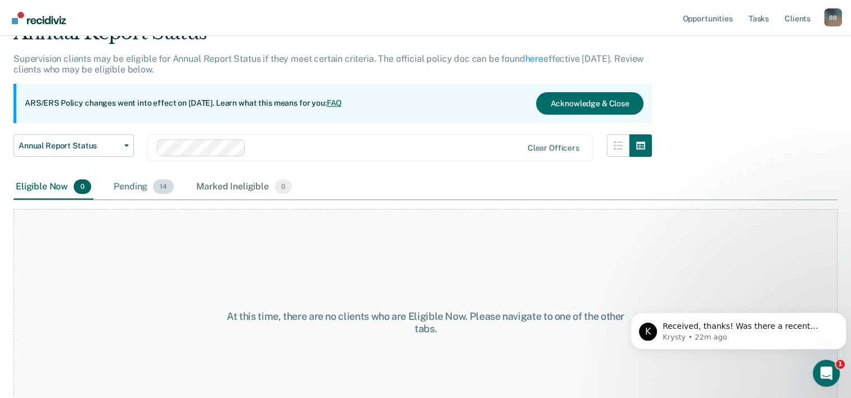
click at [151, 188] on div "Pending 14" at bounding box center [143, 187] width 65 height 25
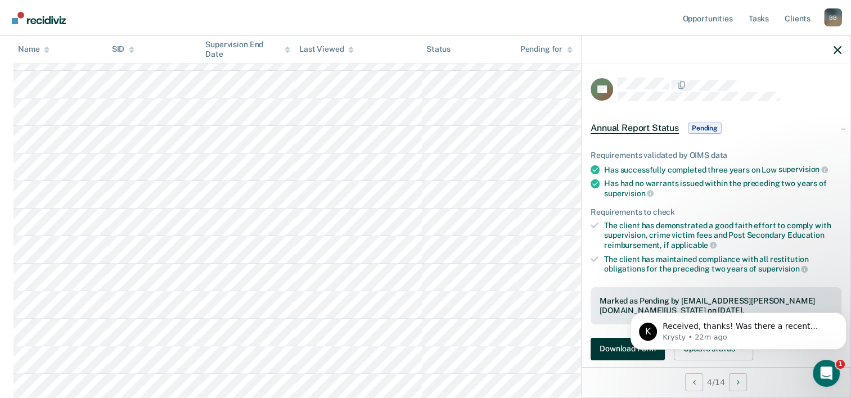
scroll to position [281, 0]
click at [609, 344] on button "Download Form" at bounding box center [628, 349] width 74 height 23
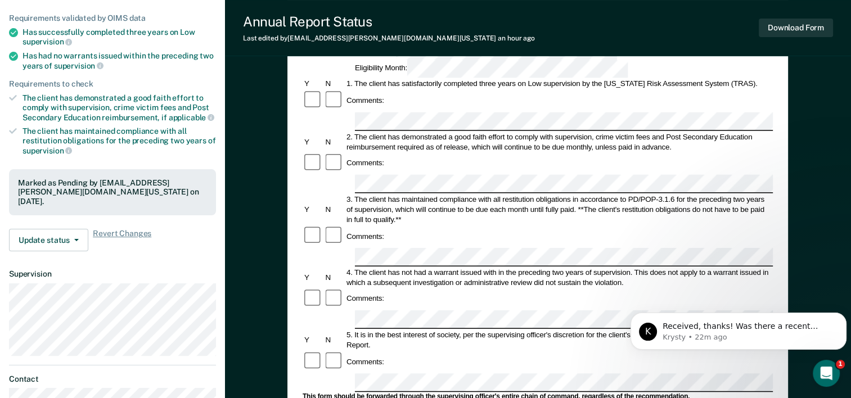
scroll to position [169, 0]
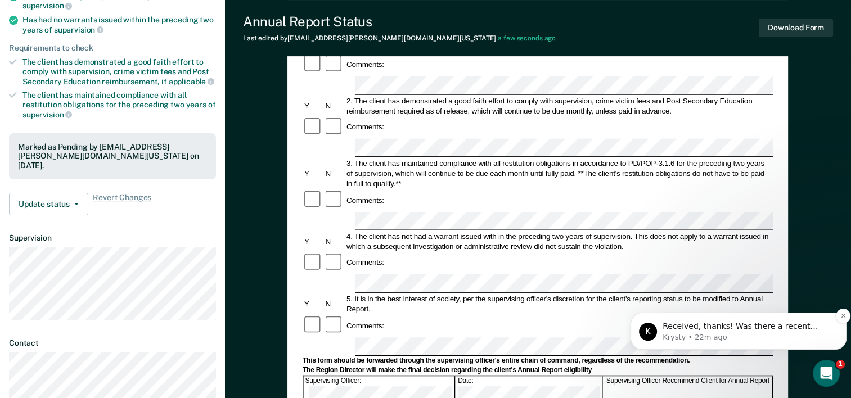
click at [802, 326] on span "Received, thanks! Was there a recent change to their supervision level? Asking …" at bounding box center [744, 349] width 162 height 54
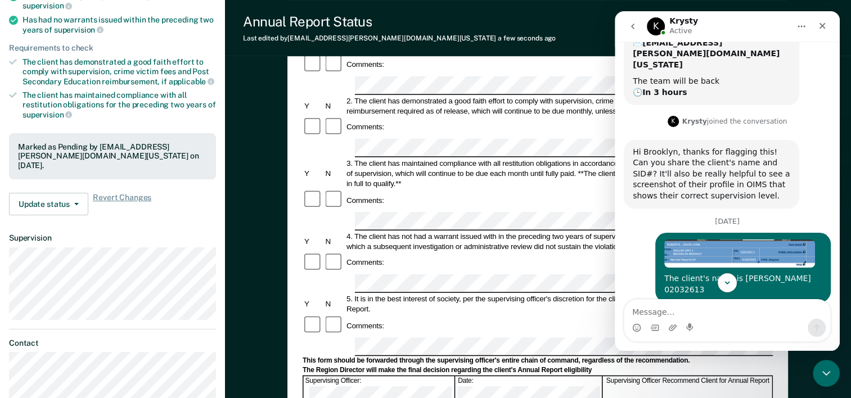
scroll to position [197, 0]
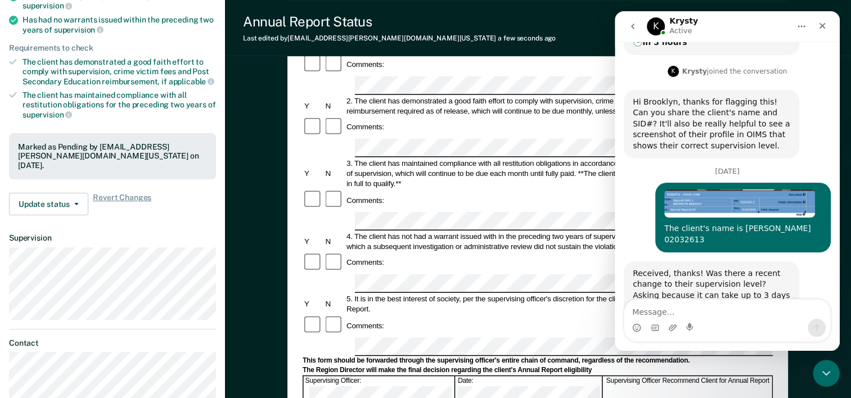
click at [709, 312] on textarea "Message…" at bounding box center [727, 309] width 206 height 19
click at [822, 29] on icon "Close" at bounding box center [822, 25] width 9 height 9
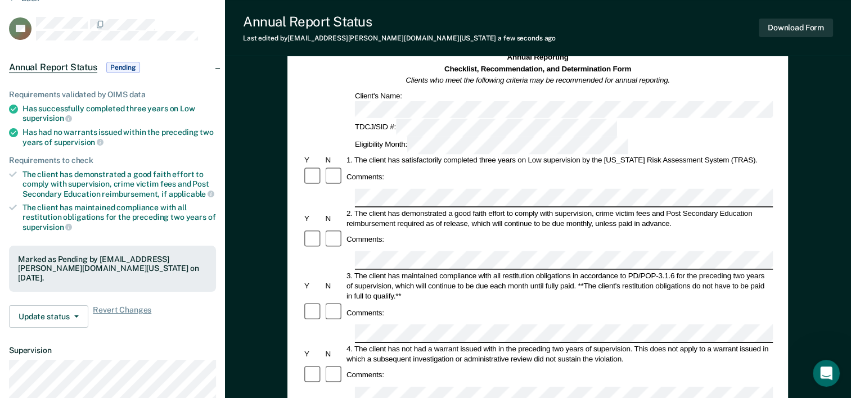
scroll to position [0, 0]
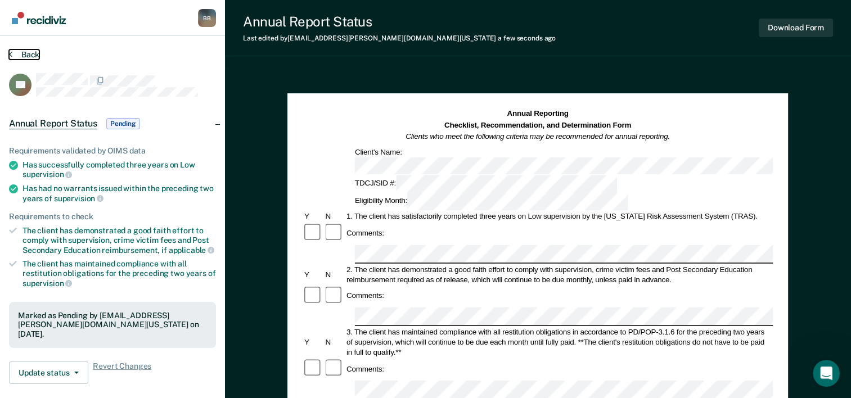
click at [32, 53] on button "Back" at bounding box center [24, 55] width 30 height 10
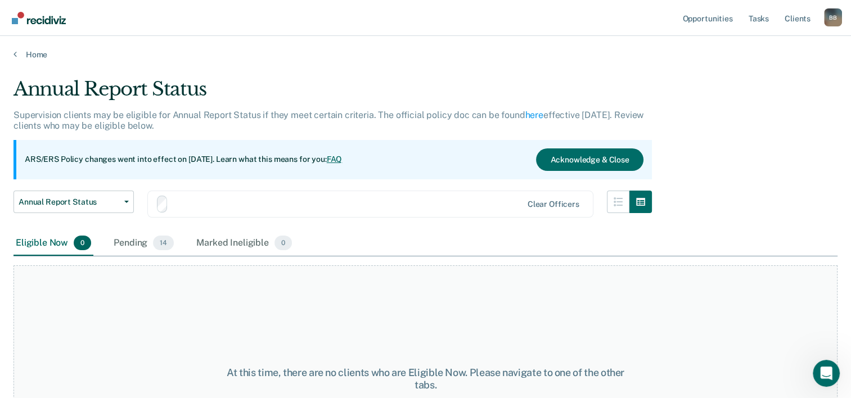
scroll to position [93, 0]
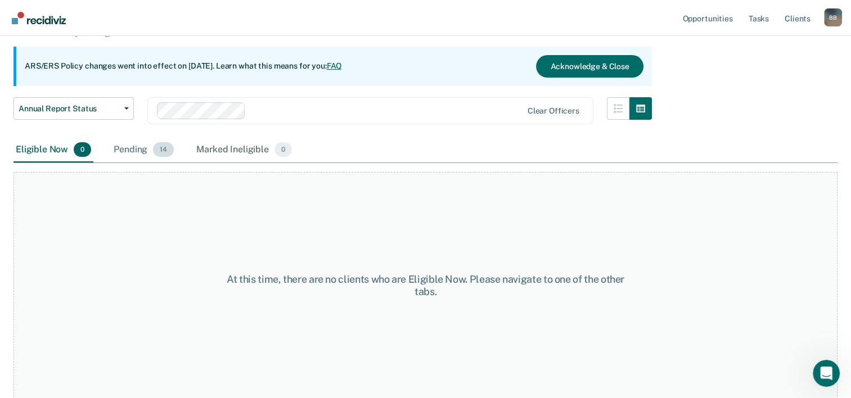
click at [155, 146] on span "14" at bounding box center [163, 149] width 21 height 15
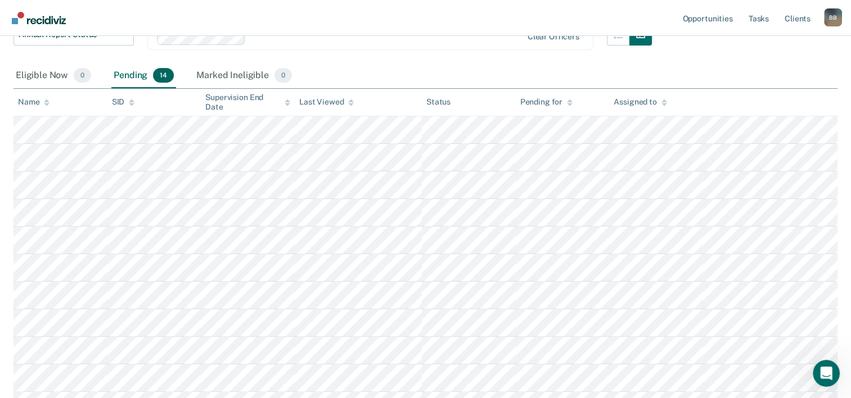
scroll to position [206, 0]
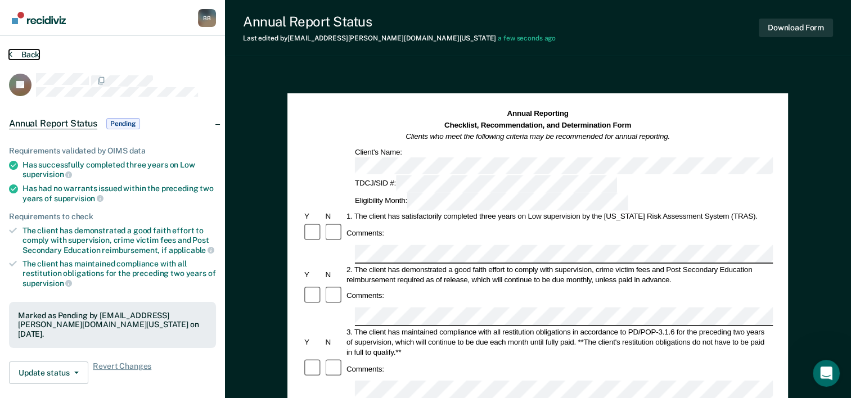
click at [21, 52] on button "Back" at bounding box center [24, 55] width 30 height 10
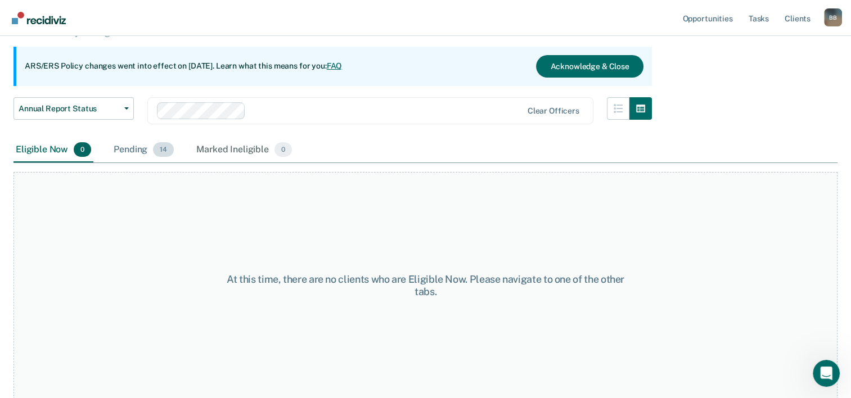
click at [129, 144] on div "Pending 14" at bounding box center [143, 150] width 65 height 25
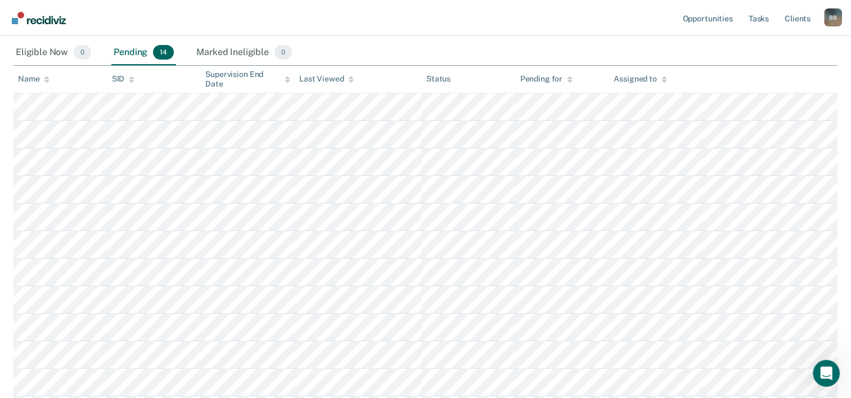
scroll to position [206, 0]
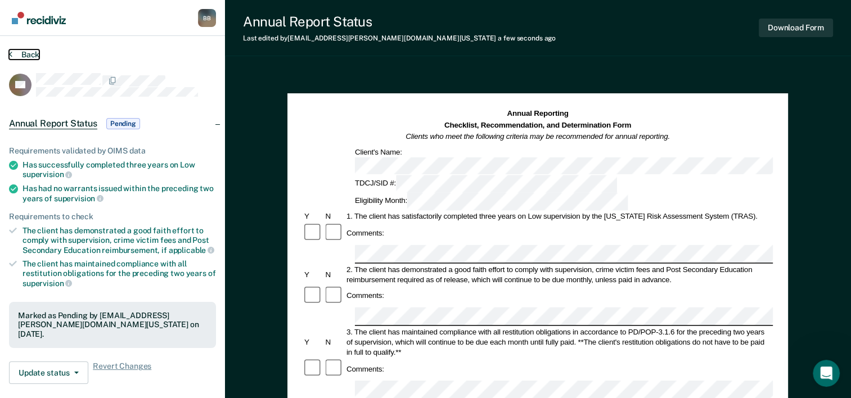
click at [34, 55] on button "Back" at bounding box center [24, 55] width 30 height 10
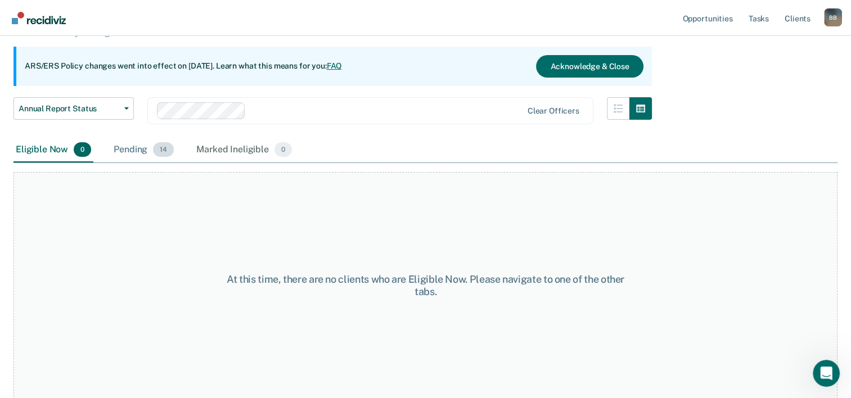
click at [142, 149] on div "Pending 14" at bounding box center [143, 150] width 65 height 25
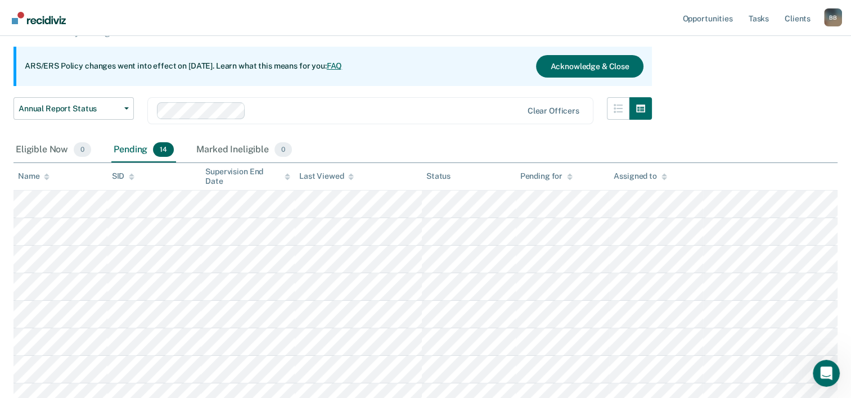
scroll to position [206, 0]
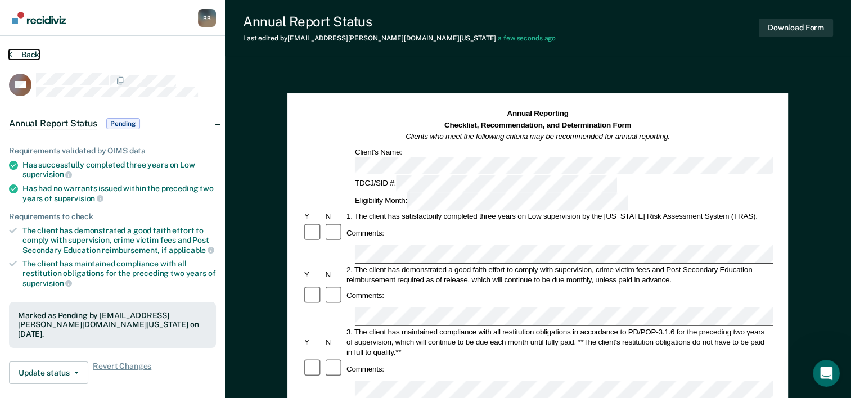
click at [30, 53] on button "Back" at bounding box center [24, 55] width 30 height 10
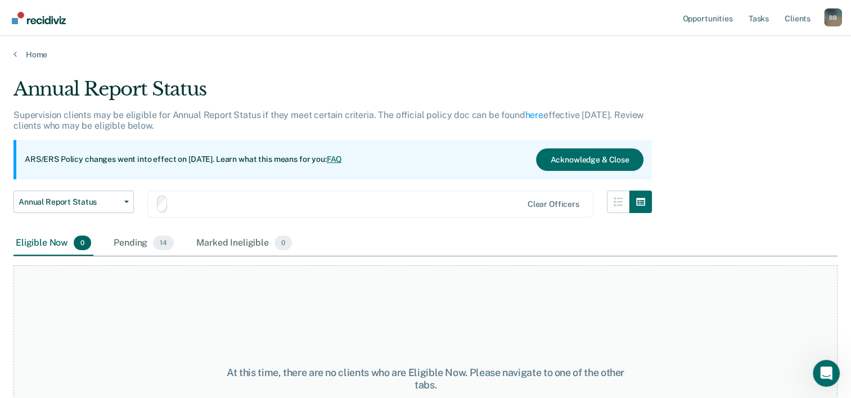
scroll to position [93, 0]
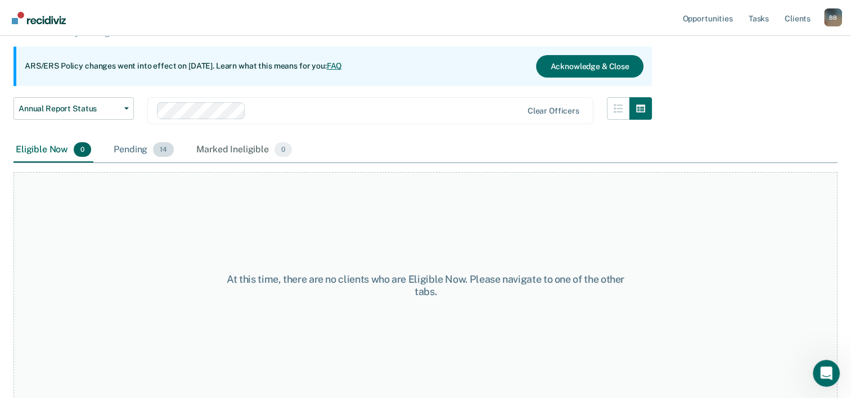
click at [136, 147] on div "Pending 14" at bounding box center [143, 150] width 65 height 25
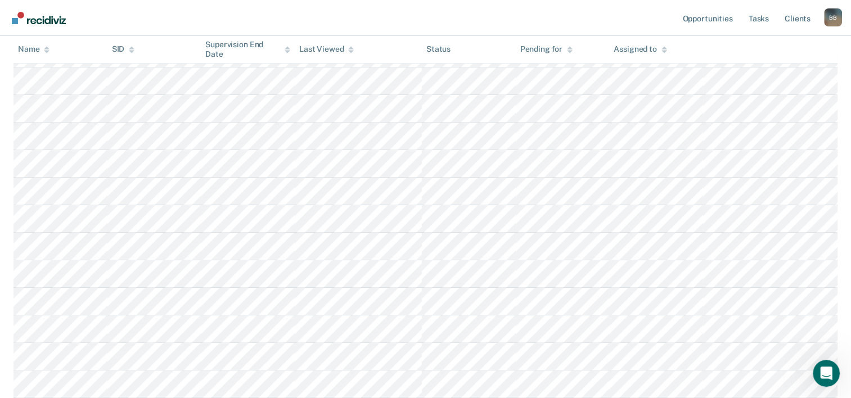
scroll to position [262, 0]
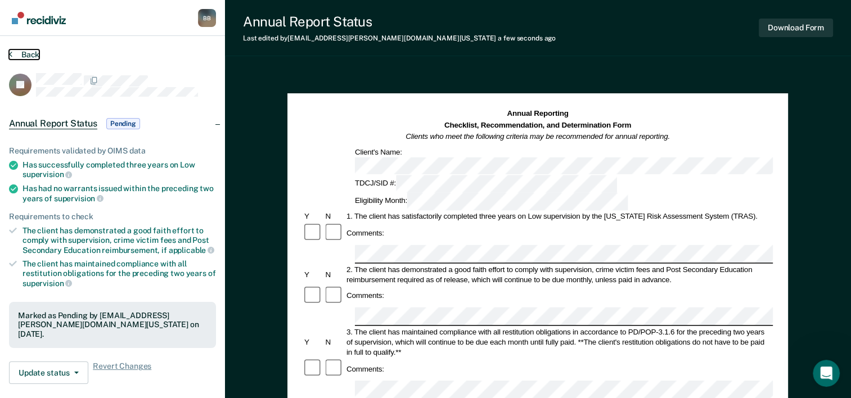
click at [30, 51] on button "Back" at bounding box center [24, 55] width 30 height 10
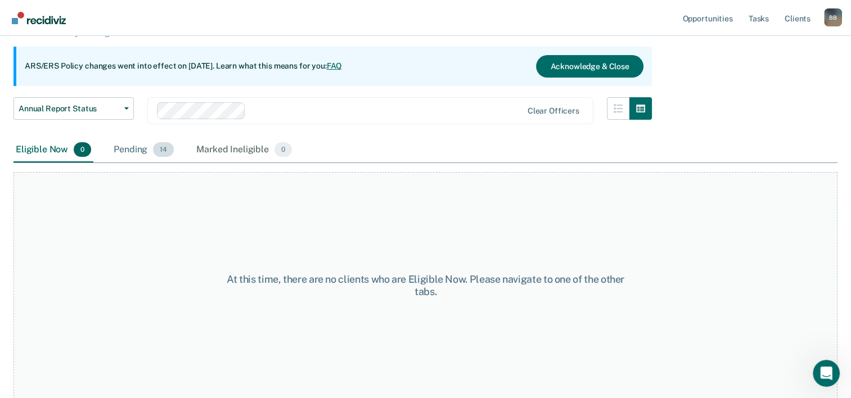
click at [153, 156] on div "Pending 14" at bounding box center [143, 150] width 65 height 25
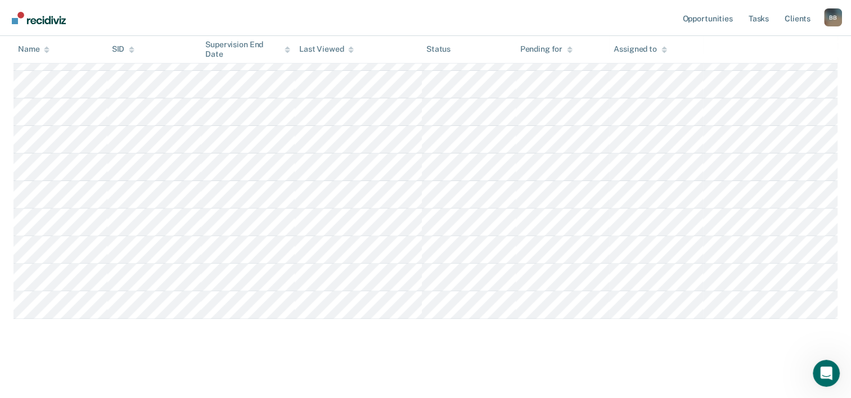
scroll to position [295, 0]
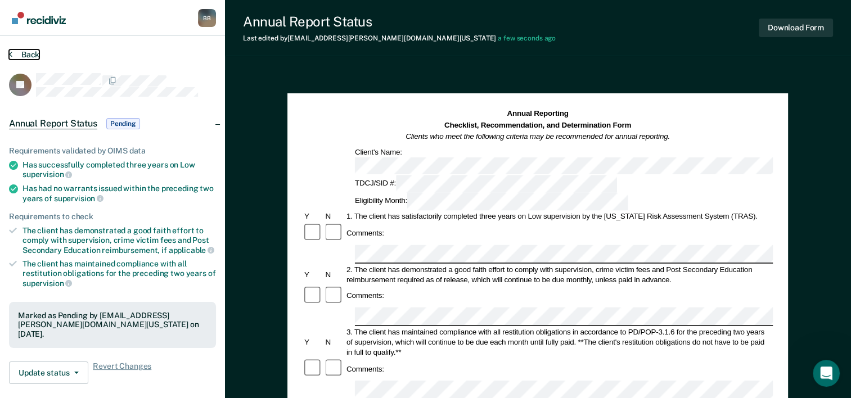
click at [23, 52] on button "Back" at bounding box center [24, 55] width 30 height 10
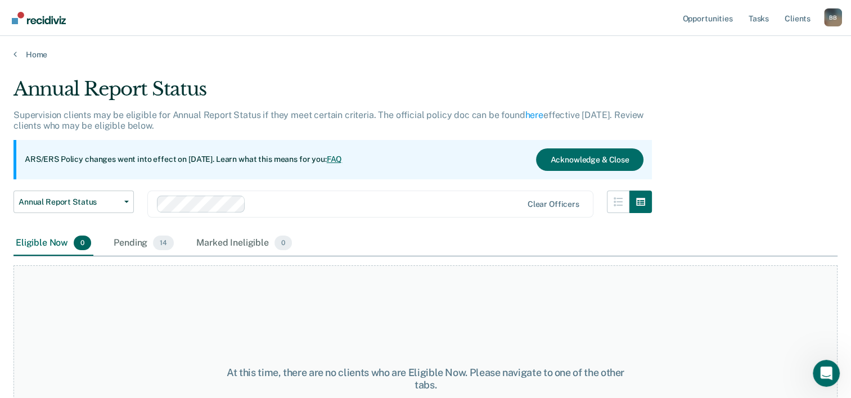
scroll to position [93, 0]
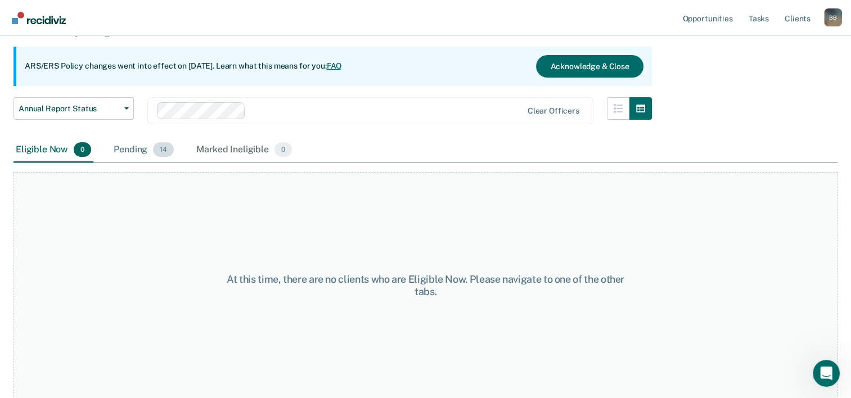
click at [142, 151] on div "Pending 14" at bounding box center [143, 150] width 65 height 25
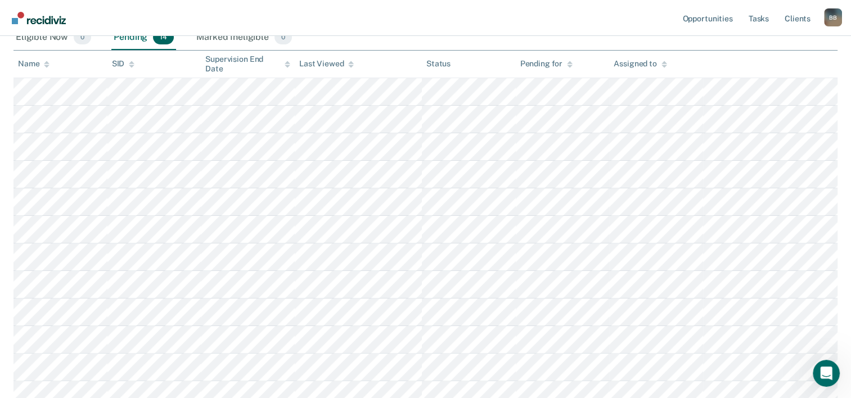
scroll to position [262, 0]
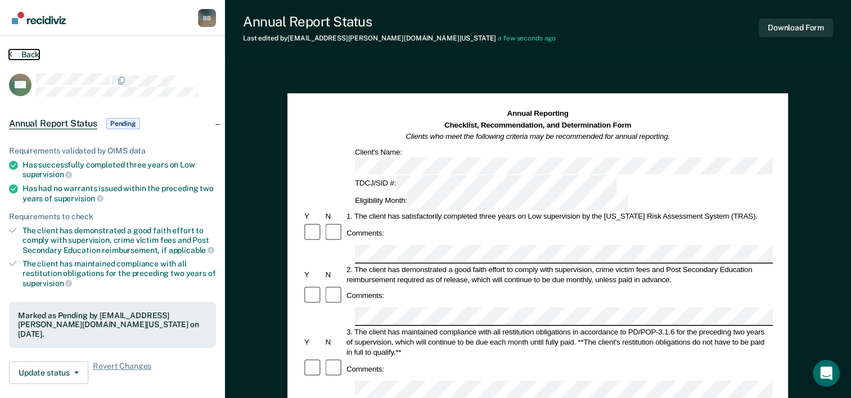
click at [30, 54] on button "Back" at bounding box center [24, 55] width 30 height 10
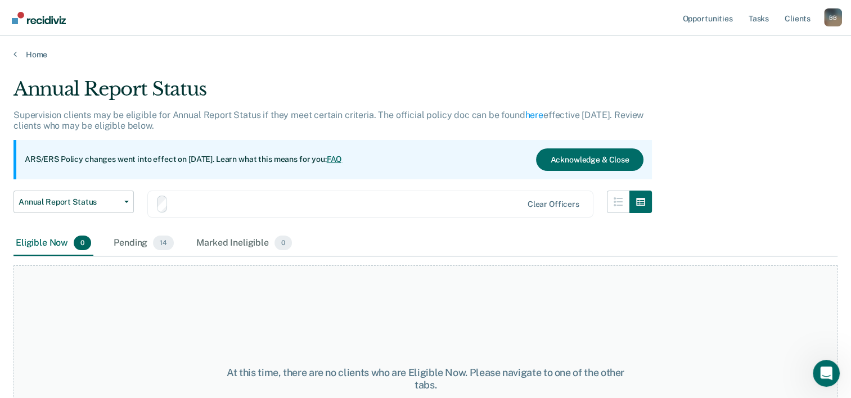
scroll to position [93, 0]
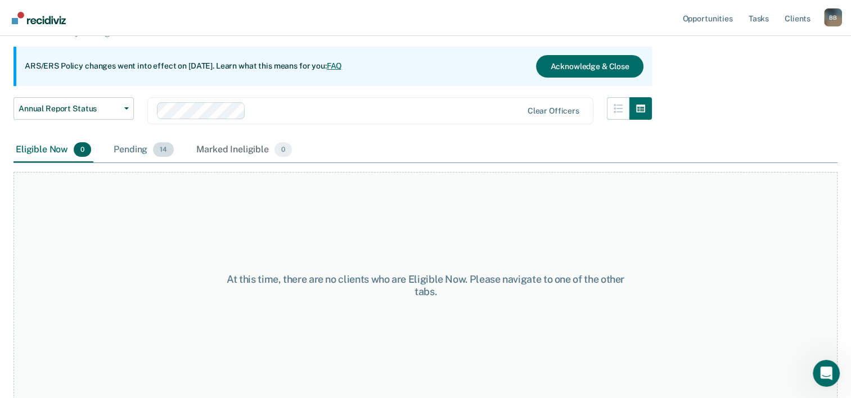
click at [135, 149] on div "Pending 14" at bounding box center [143, 150] width 65 height 25
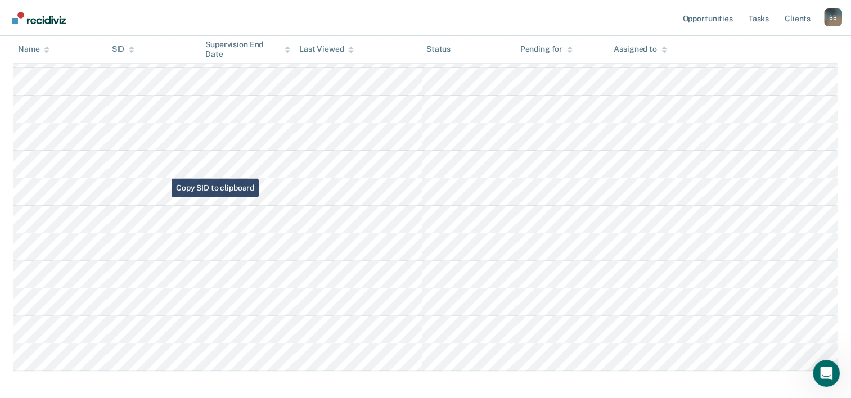
scroll to position [318, 0]
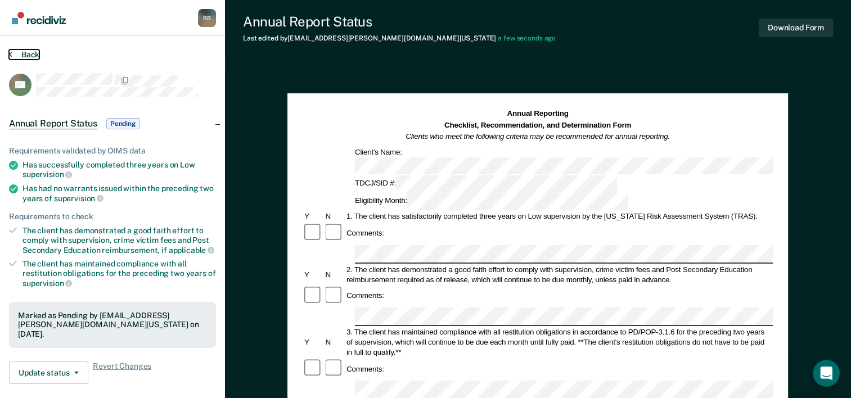
click at [32, 50] on button "Back" at bounding box center [24, 55] width 30 height 10
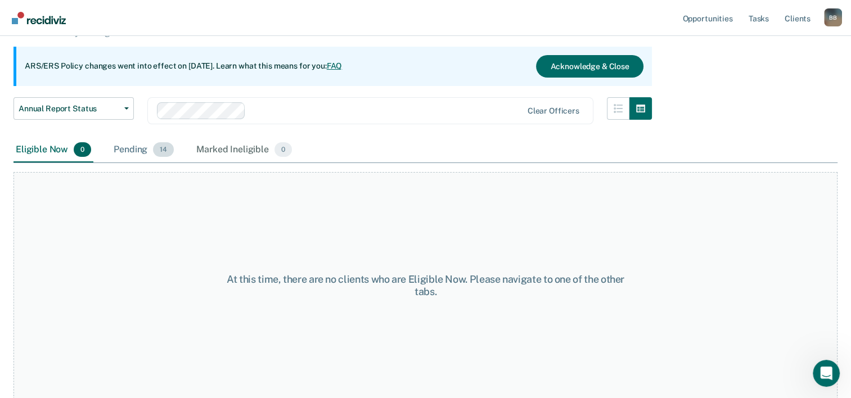
click at [150, 153] on div "Pending 14" at bounding box center [143, 150] width 65 height 25
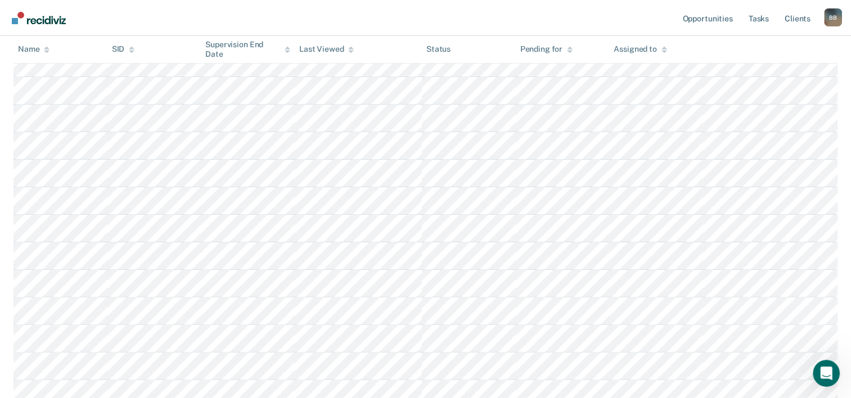
scroll to position [318, 0]
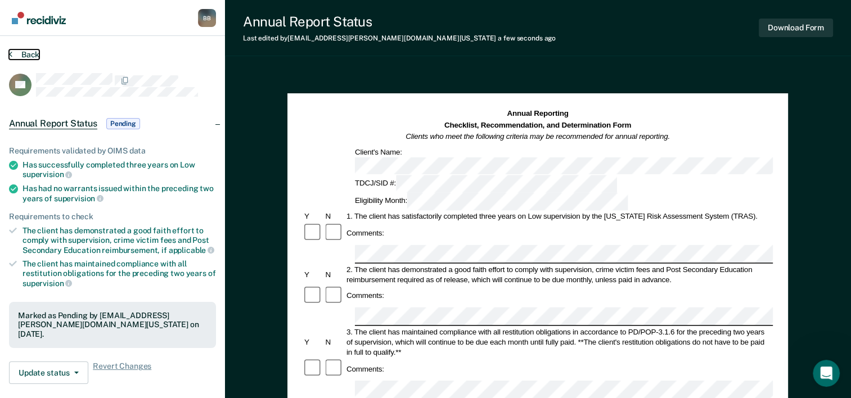
click at [17, 54] on button "Back" at bounding box center [24, 55] width 30 height 10
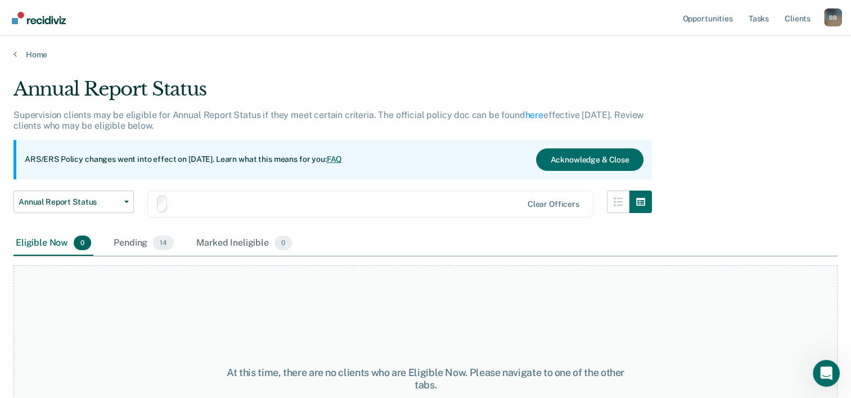
scroll to position [93, 0]
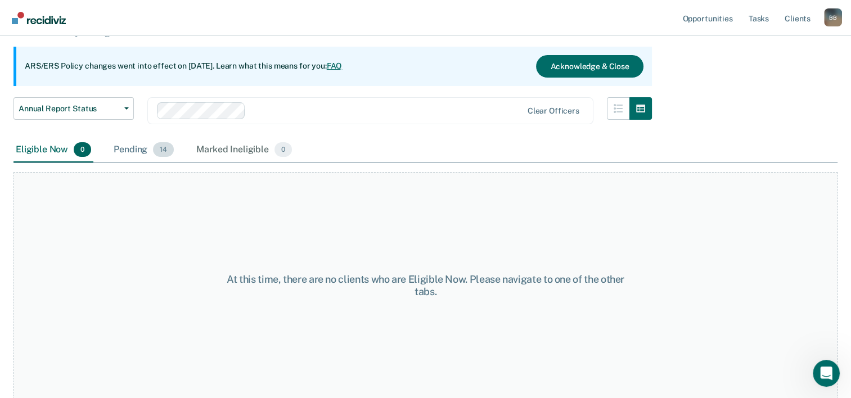
click at [142, 152] on div "Pending 14" at bounding box center [143, 150] width 65 height 25
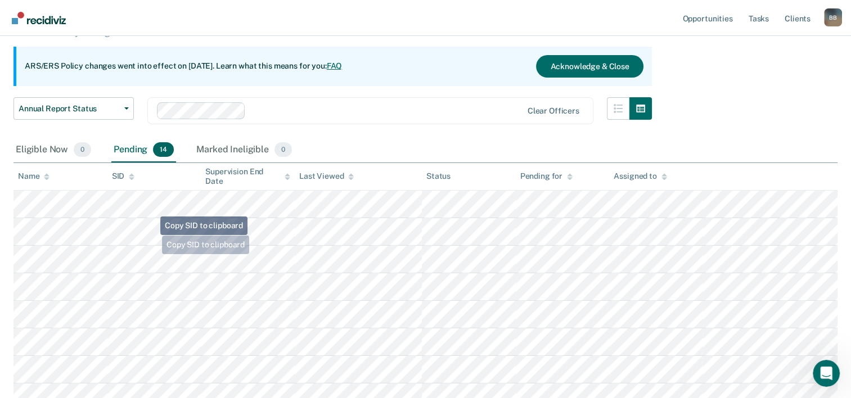
scroll to position [318, 0]
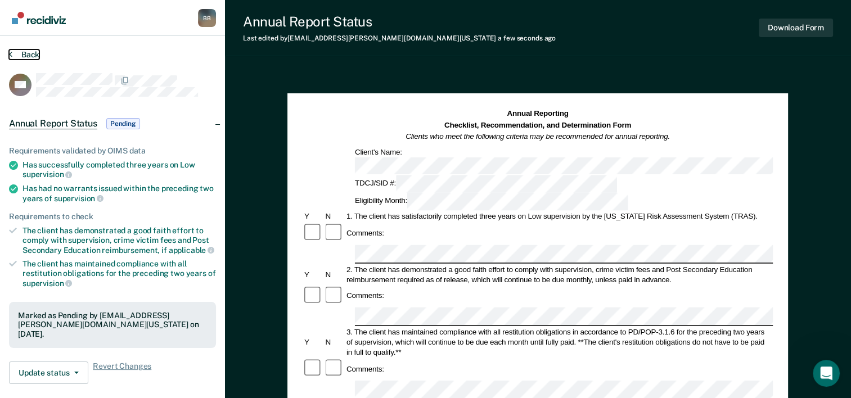
click at [25, 51] on button "Back" at bounding box center [24, 55] width 30 height 10
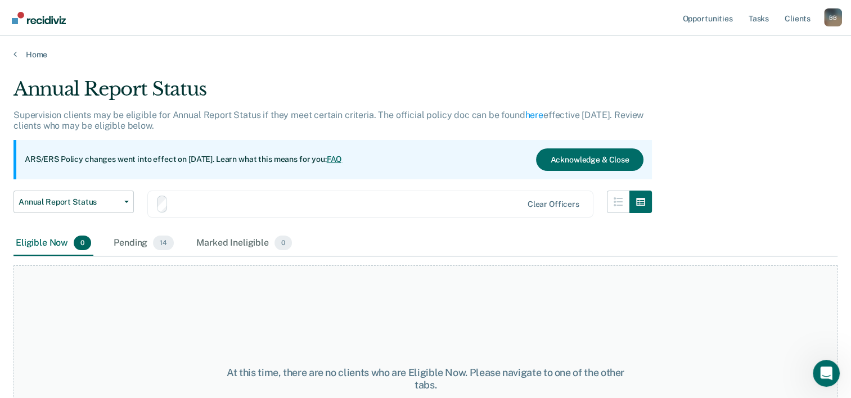
scroll to position [93, 0]
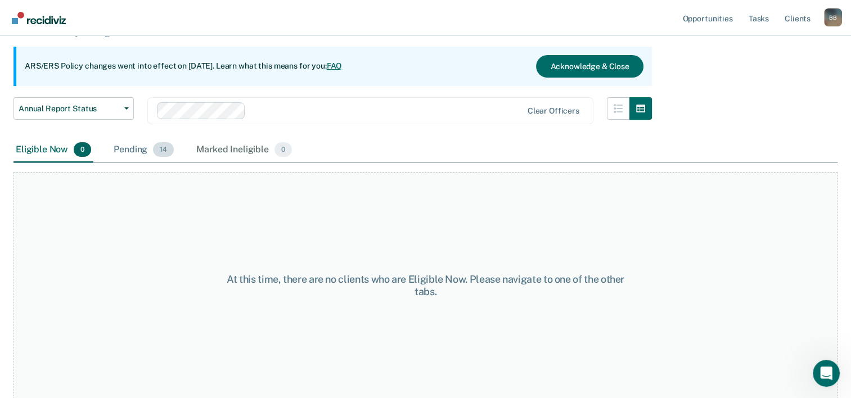
click at [136, 142] on div "Pending 14" at bounding box center [143, 150] width 65 height 25
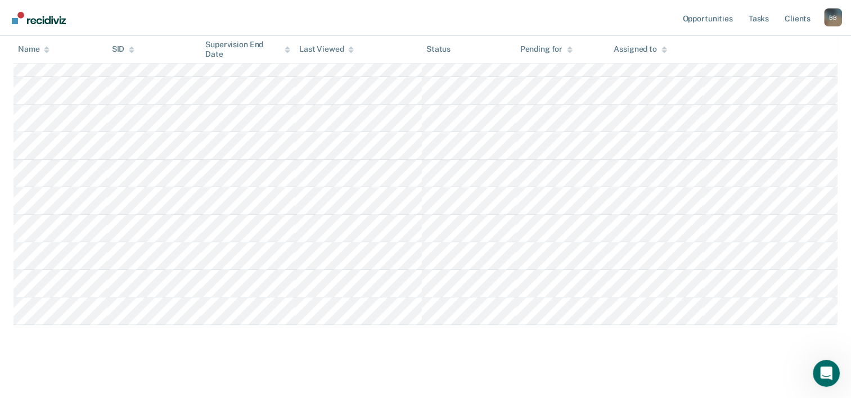
scroll to position [351, 0]
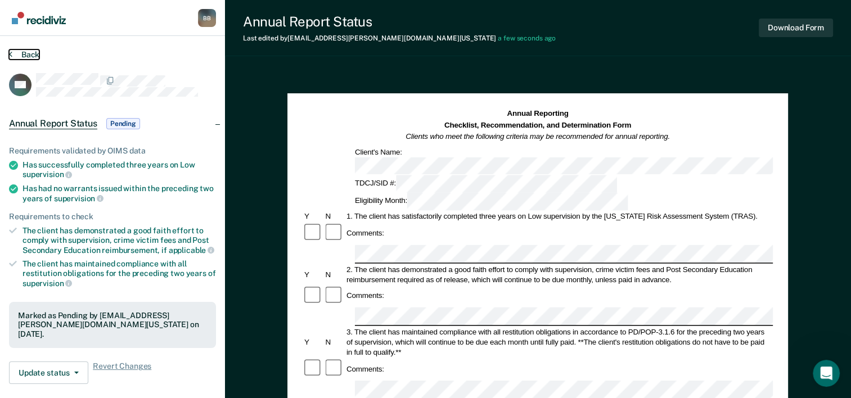
click at [34, 55] on button "Back" at bounding box center [24, 55] width 30 height 10
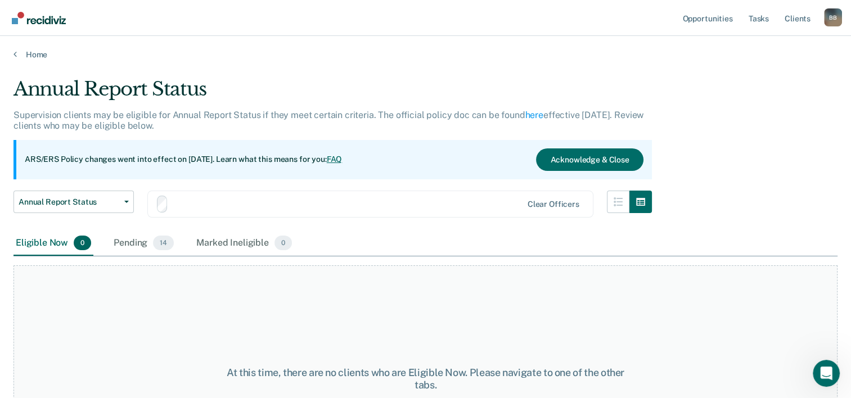
scroll to position [93, 0]
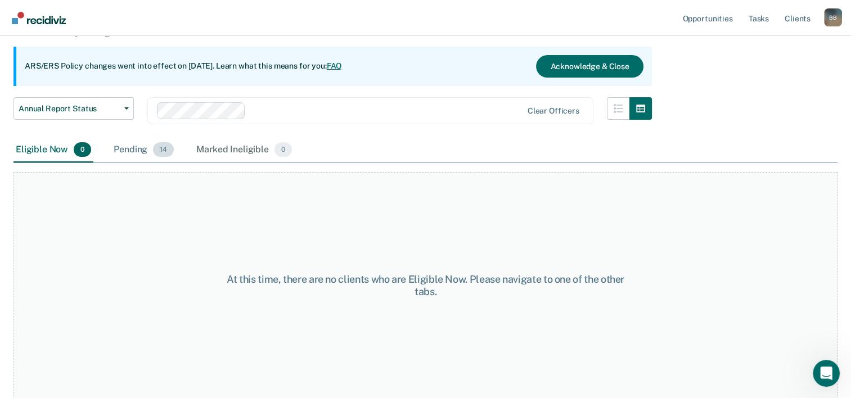
click at [146, 152] on div "Pending 14" at bounding box center [143, 150] width 65 height 25
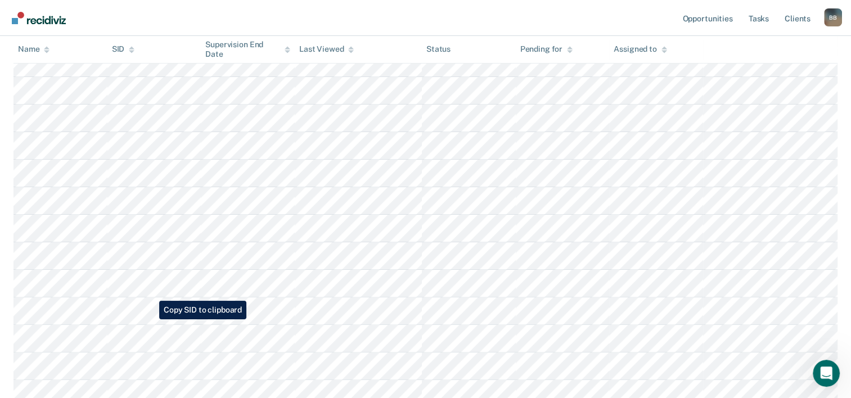
scroll to position [318, 0]
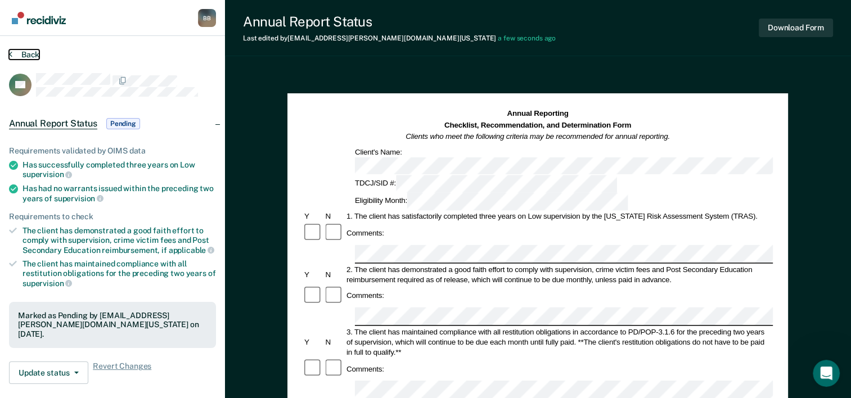
click at [35, 55] on button "Back" at bounding box center [24, 55] width 30 height 10
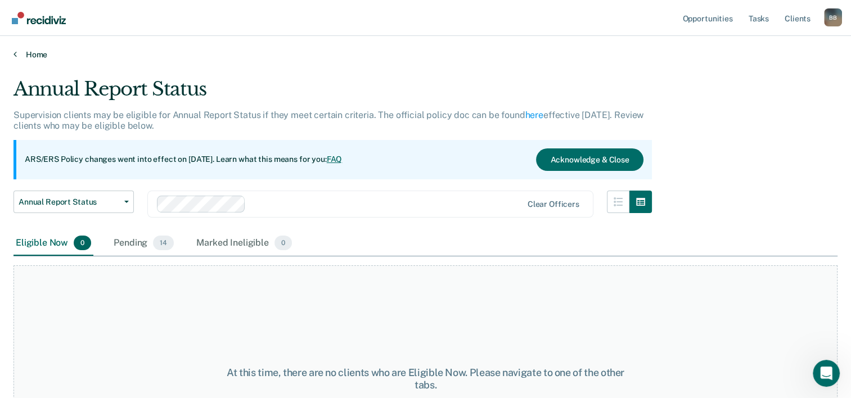
click at [30, 56] on link "Home" at bounding box center [426, 55] width 824 height 10
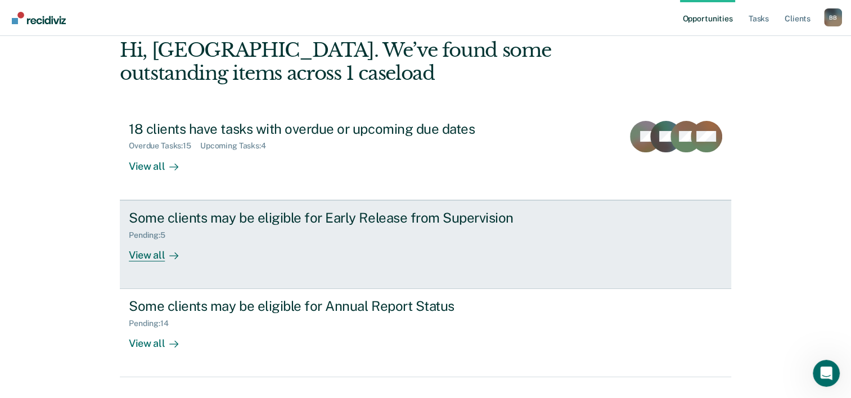
scroll to position [56, 0]
click at [160, 254] on div "View all" at bounding box center [160, 250] width 63 height 22
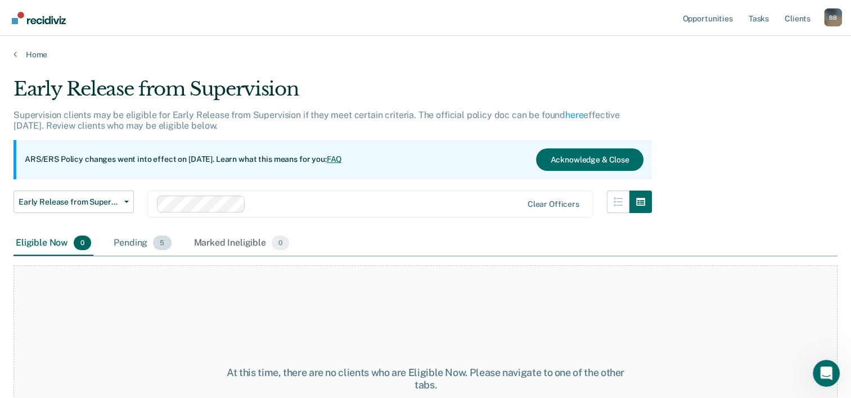
click at [144, 243] on div "Pending 5" at bounding box center [142, 243] width 62 height 25
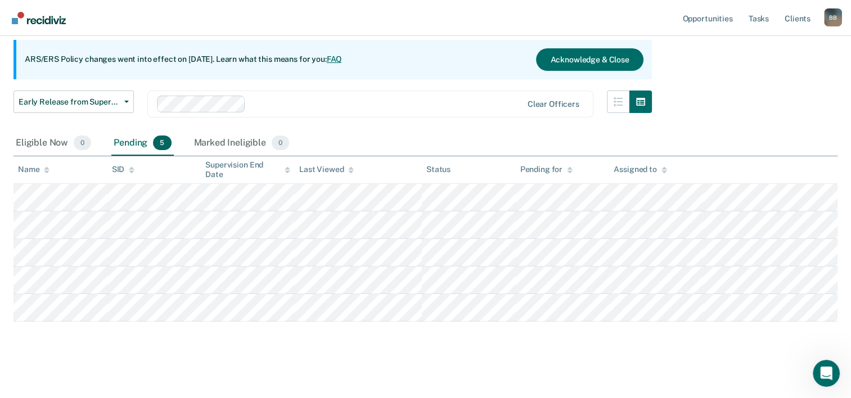
scroll to position [104, 0]
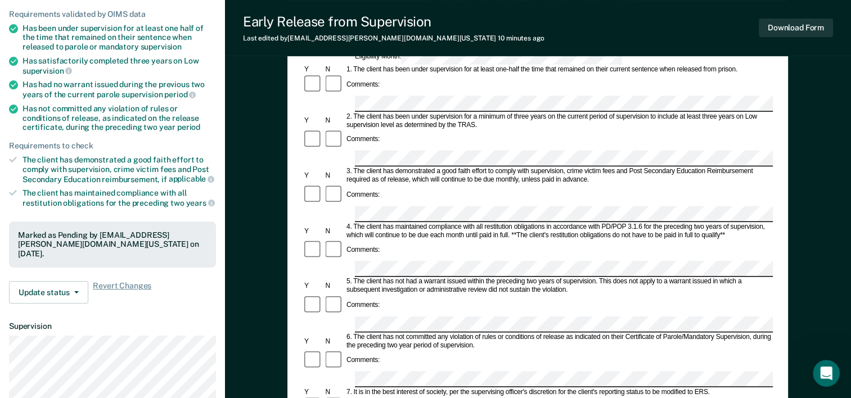
scroll to position [169, 0]
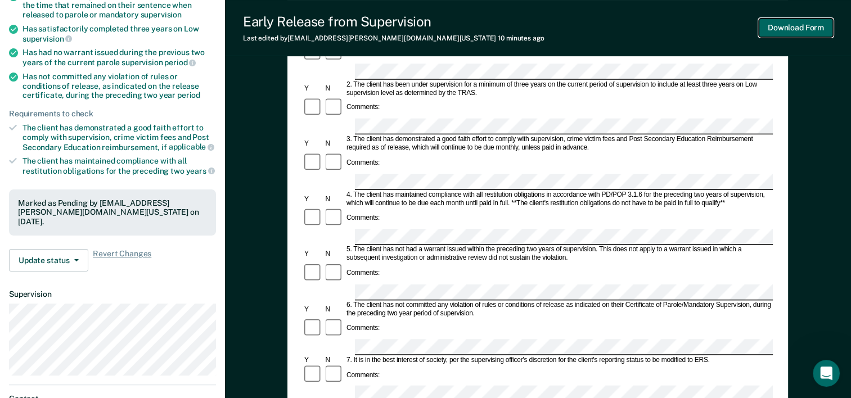
click at [779, 29] on button "Download Form" at bounding box center [796, 28] width 74 height 19
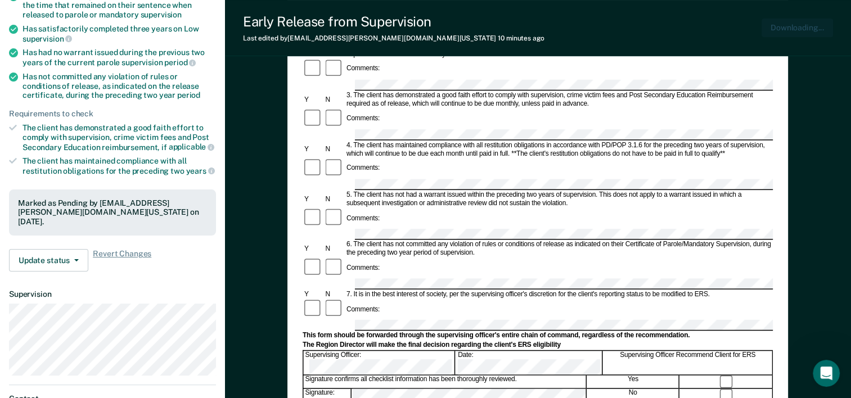
scroll to position [0, 0]
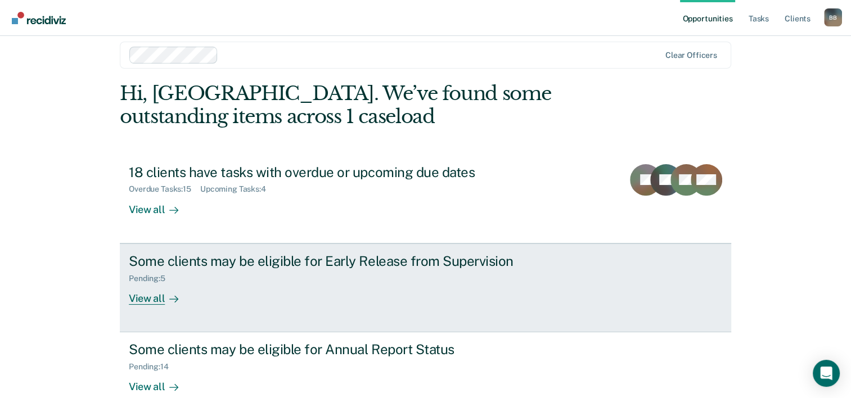
scroll to position [34, 0]
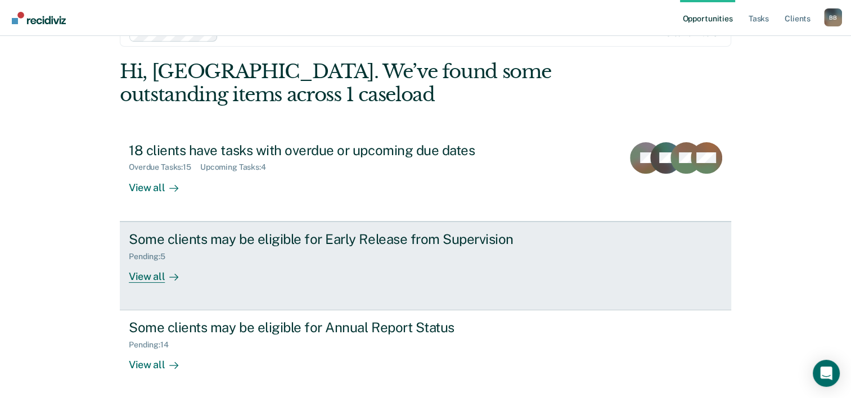
click at [381, 241] on div "Some clients may be eligible for Early Release from Supervision" at bounding box center [326, 239] width 395 height 16
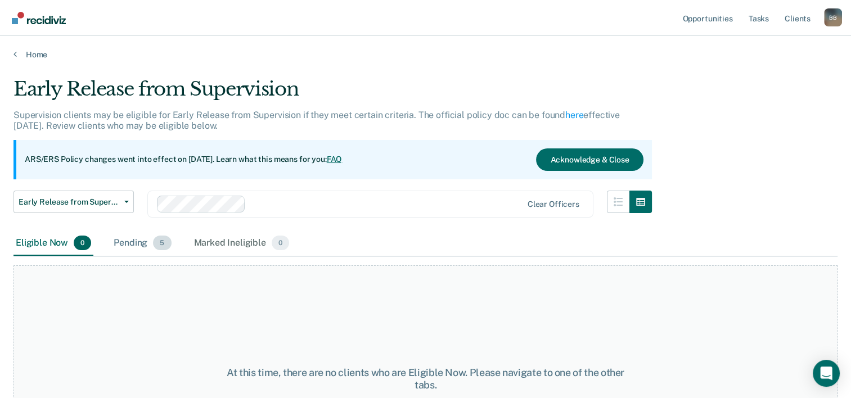
click at [155, 245] on span "5" at bounding box center [162, 243] width 18 height 15
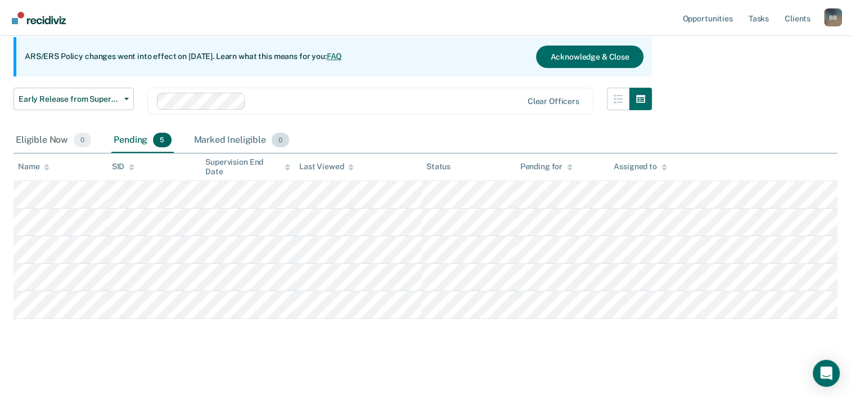
scroll to position [104, 0]
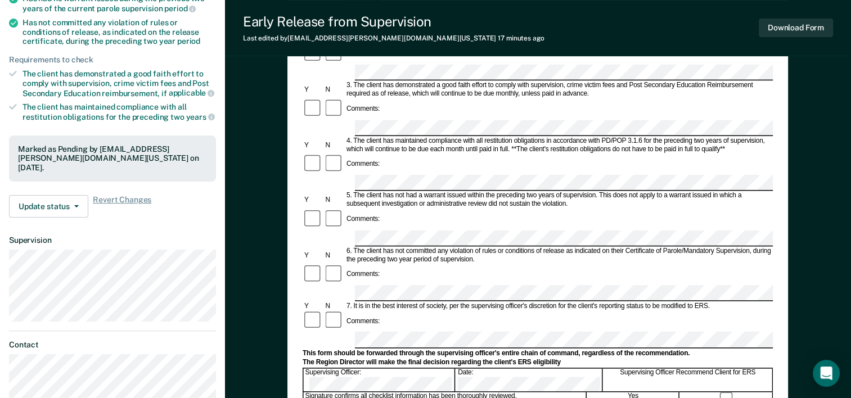
scroll to position [225, 0]
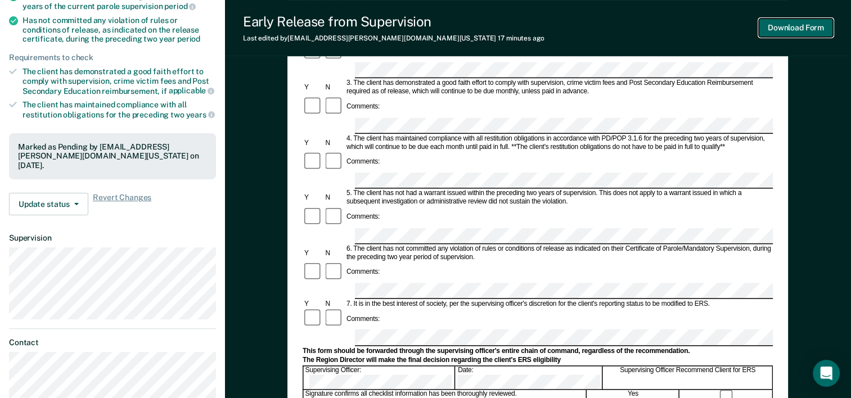
click at [796, 29] on button "Download Form" at bounding box center [796, 28] width 74 height 19
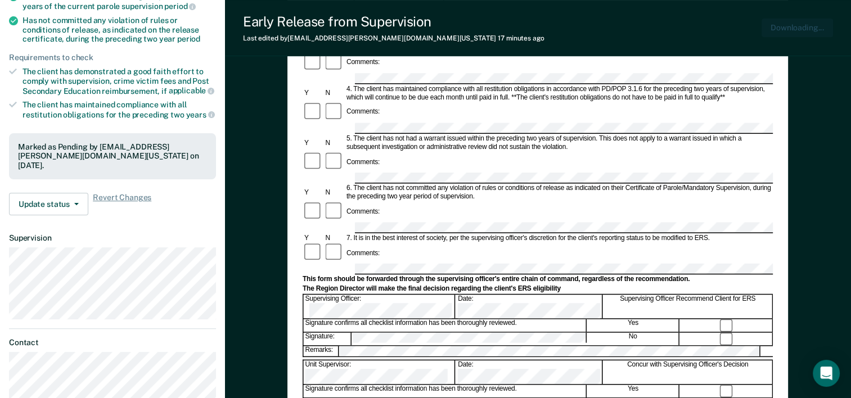
scroll to position [0, 0]
